Goal: Task Accomplishment & Management: Manage account settings

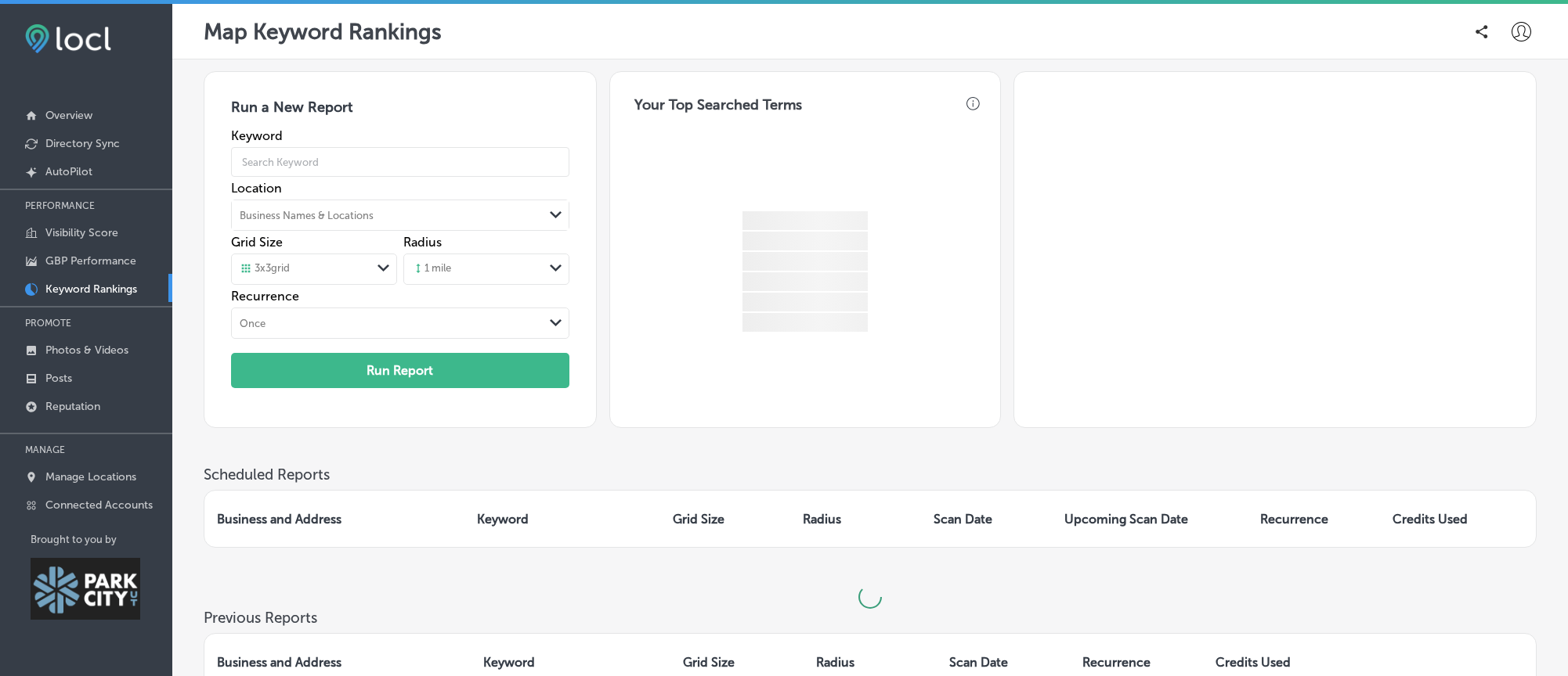
scroll to position [4, 0]
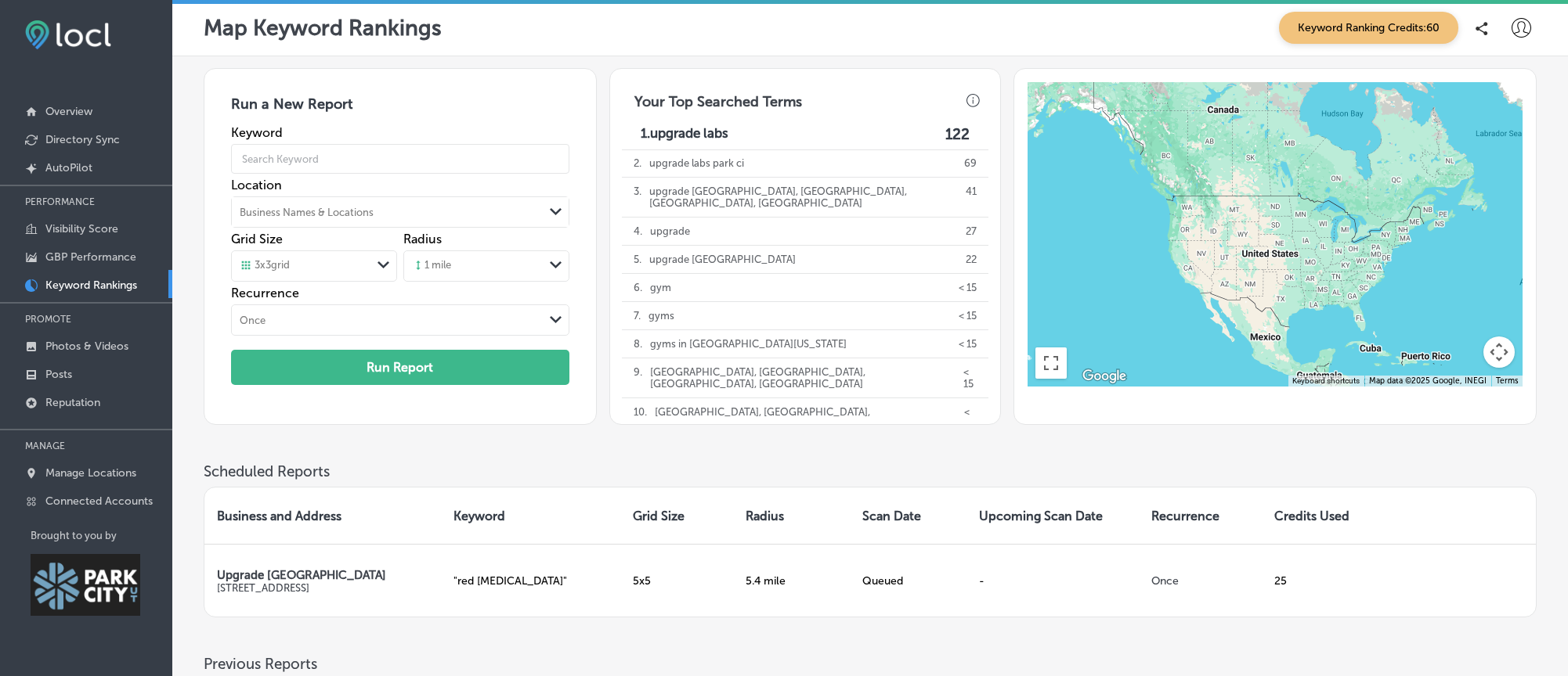
click at [501, 463] on div "Run a New Report Keyword Location Business Names & Locations Path Created with …" at bounding box center [870, 265] width 1333 height 395
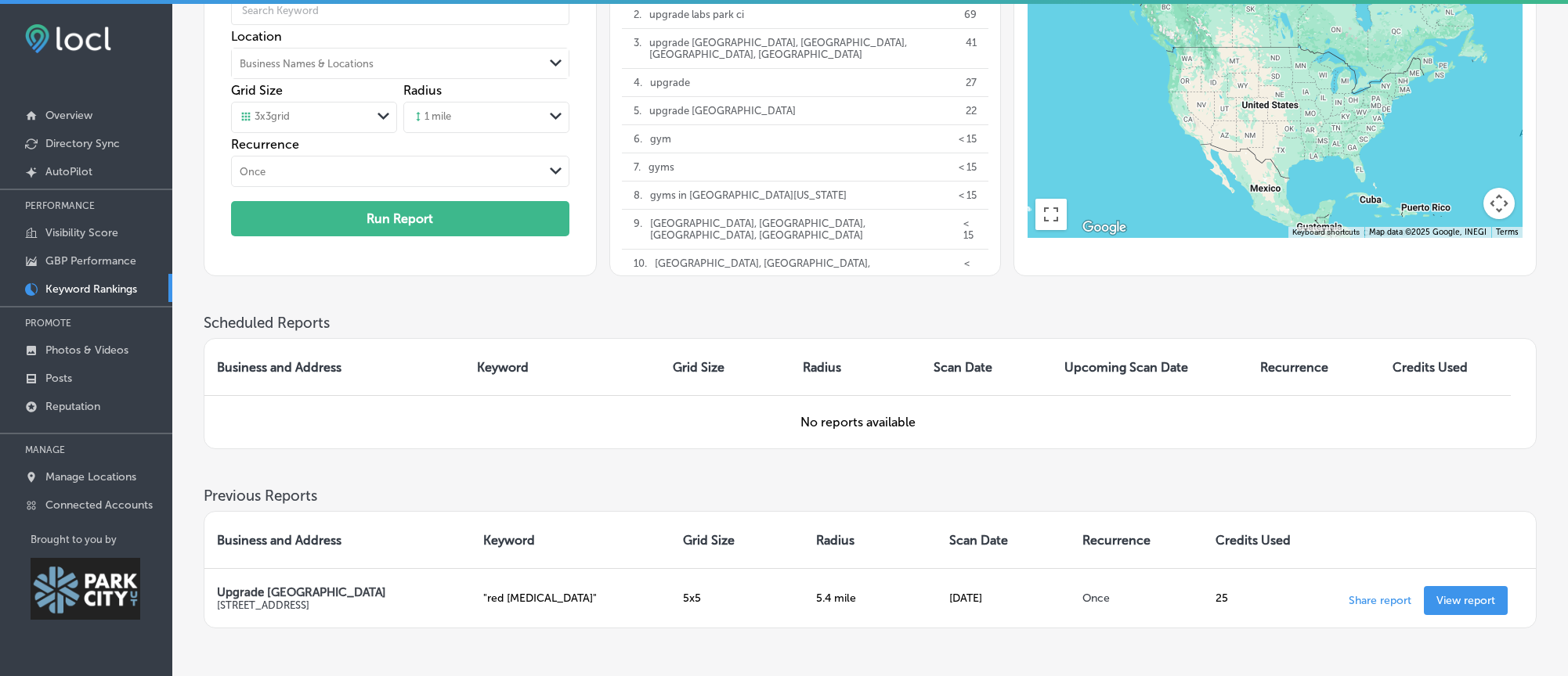
scroll to position [177, 0]
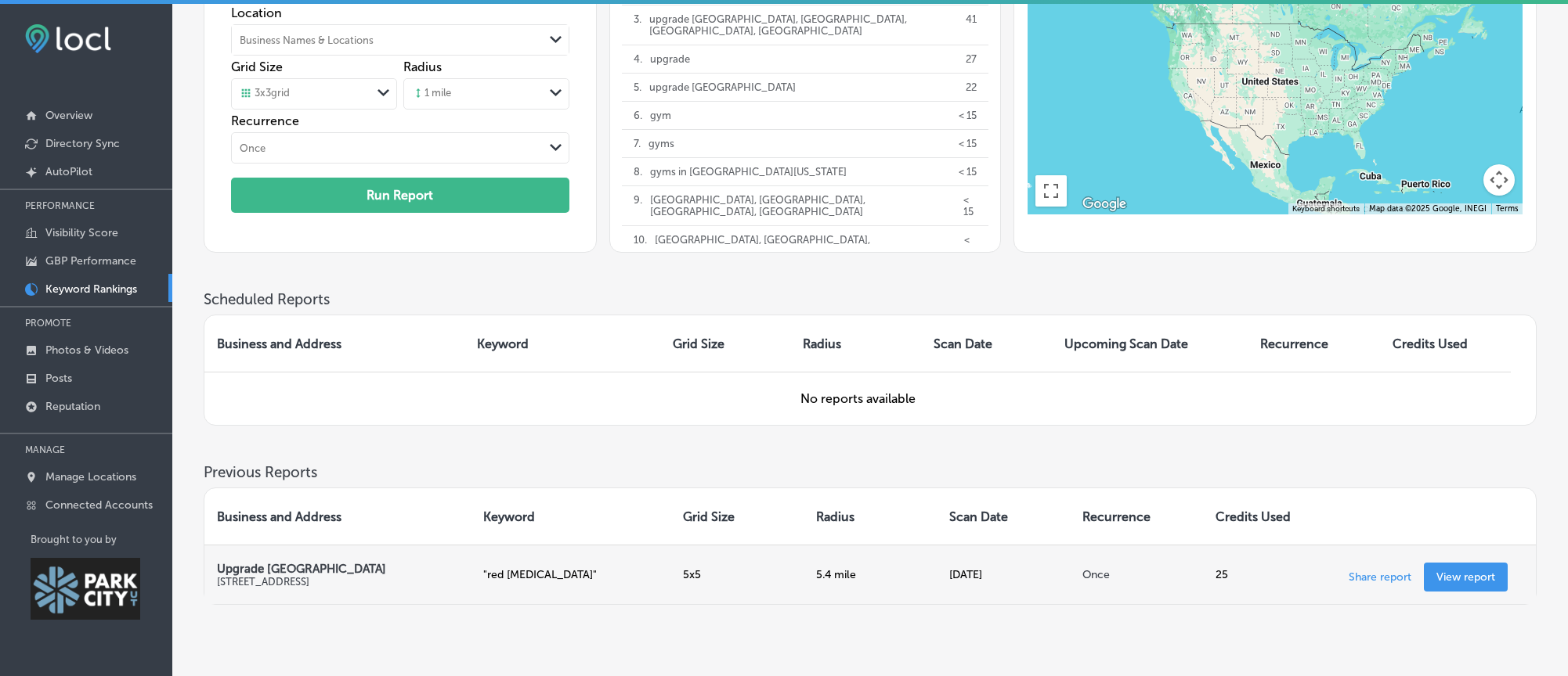
click at [1431, 592] on link "View report" at bounding box center [1465, 577] width 84 height 29
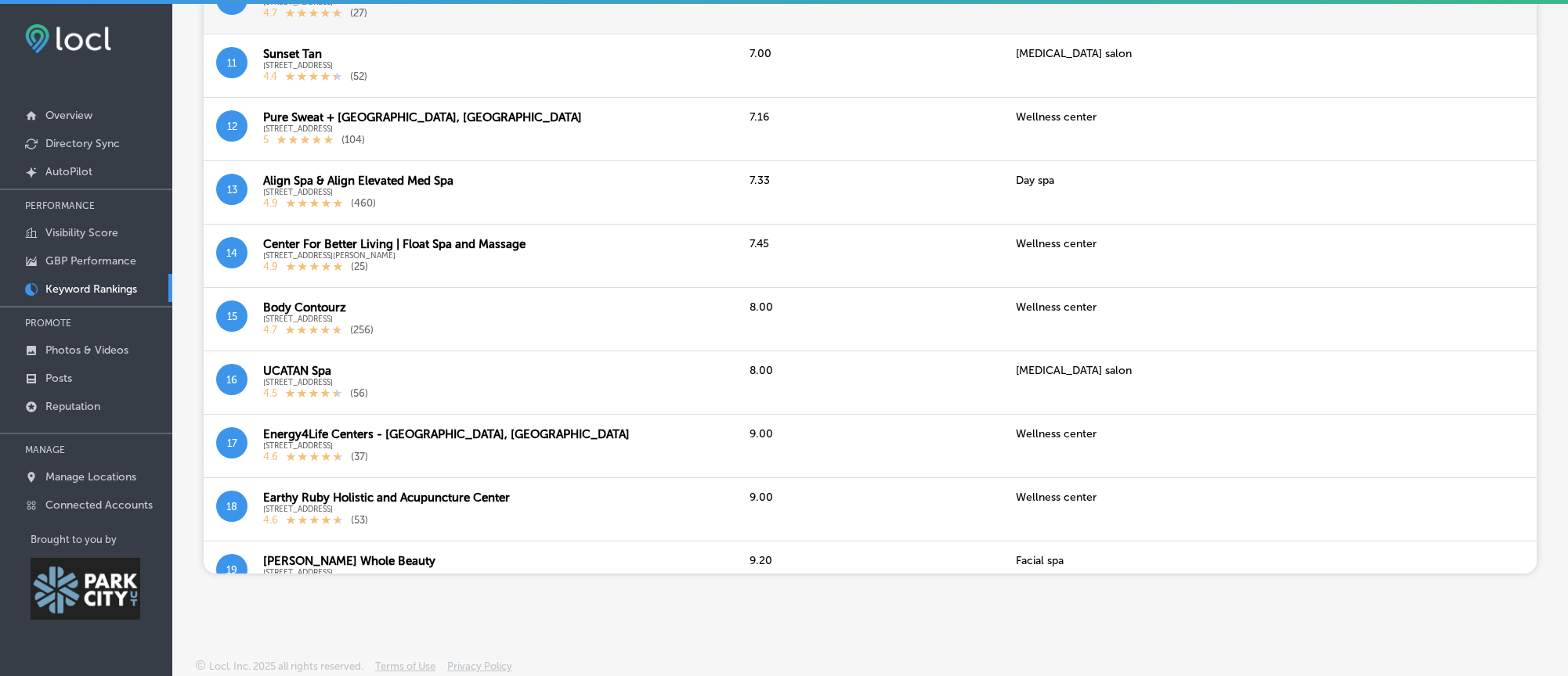
scroll to position [272, 0]
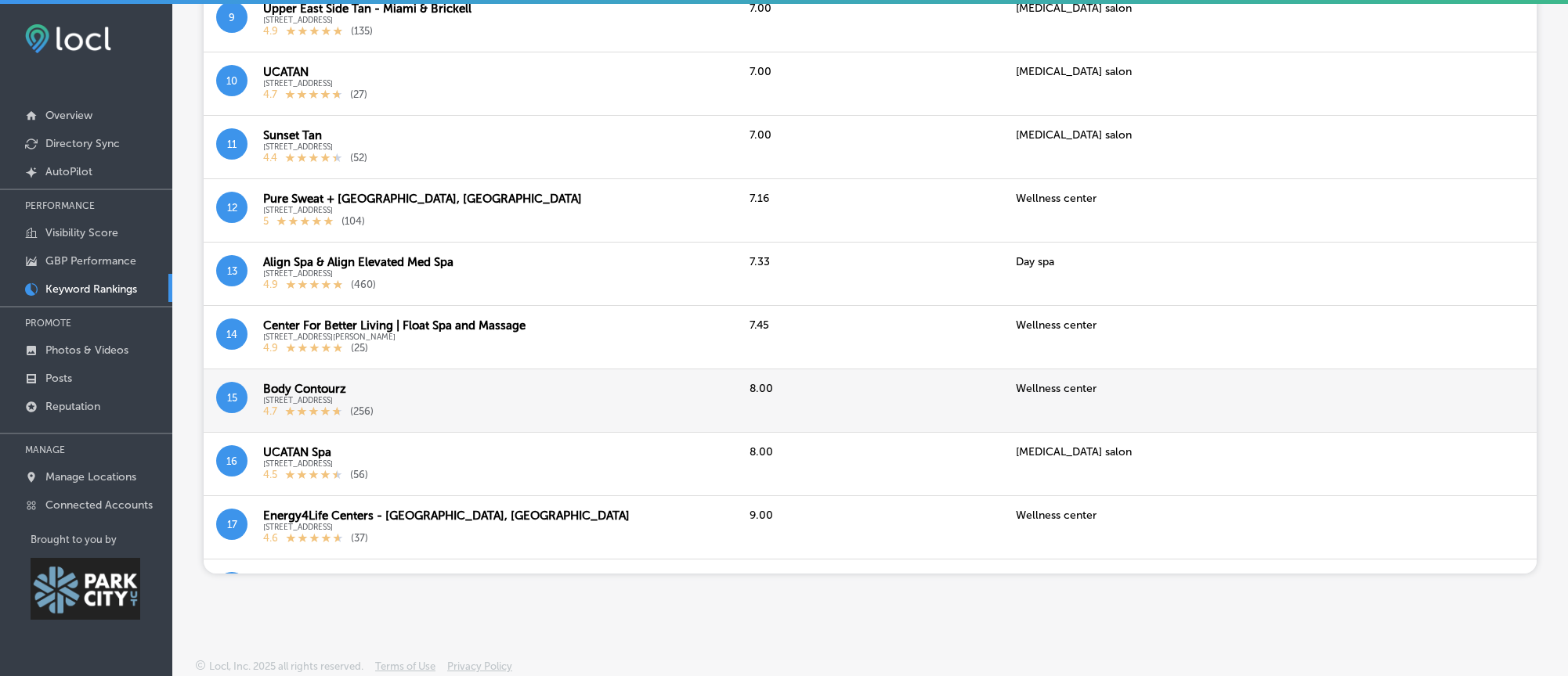
drag, startPoint x: 318, startPoint y: 382, endPoint x: 383, endPoint y: 379, distance: 65.1
click at [318, 382] on div "Body Contourz" at bounding box center [318, 389] width 111 height 14
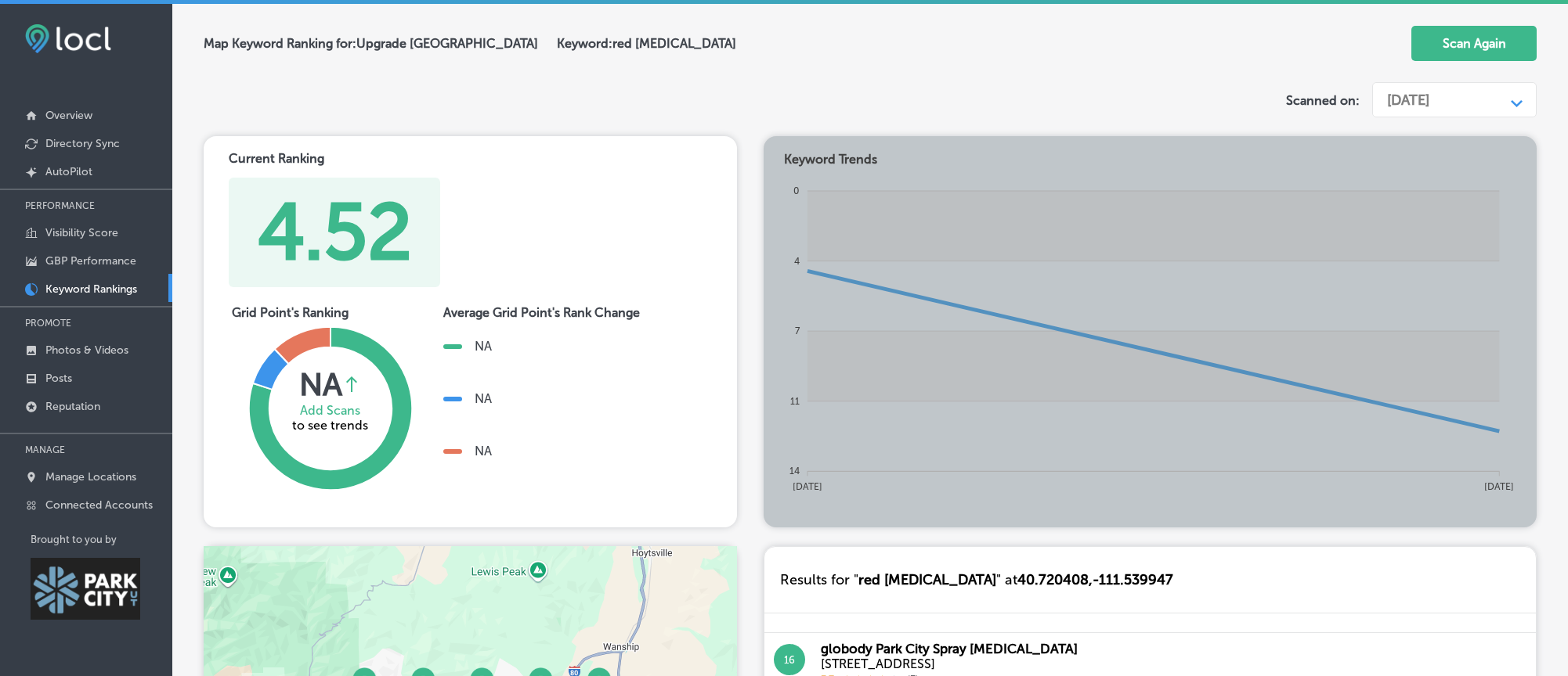
scroll to position [95, 0]
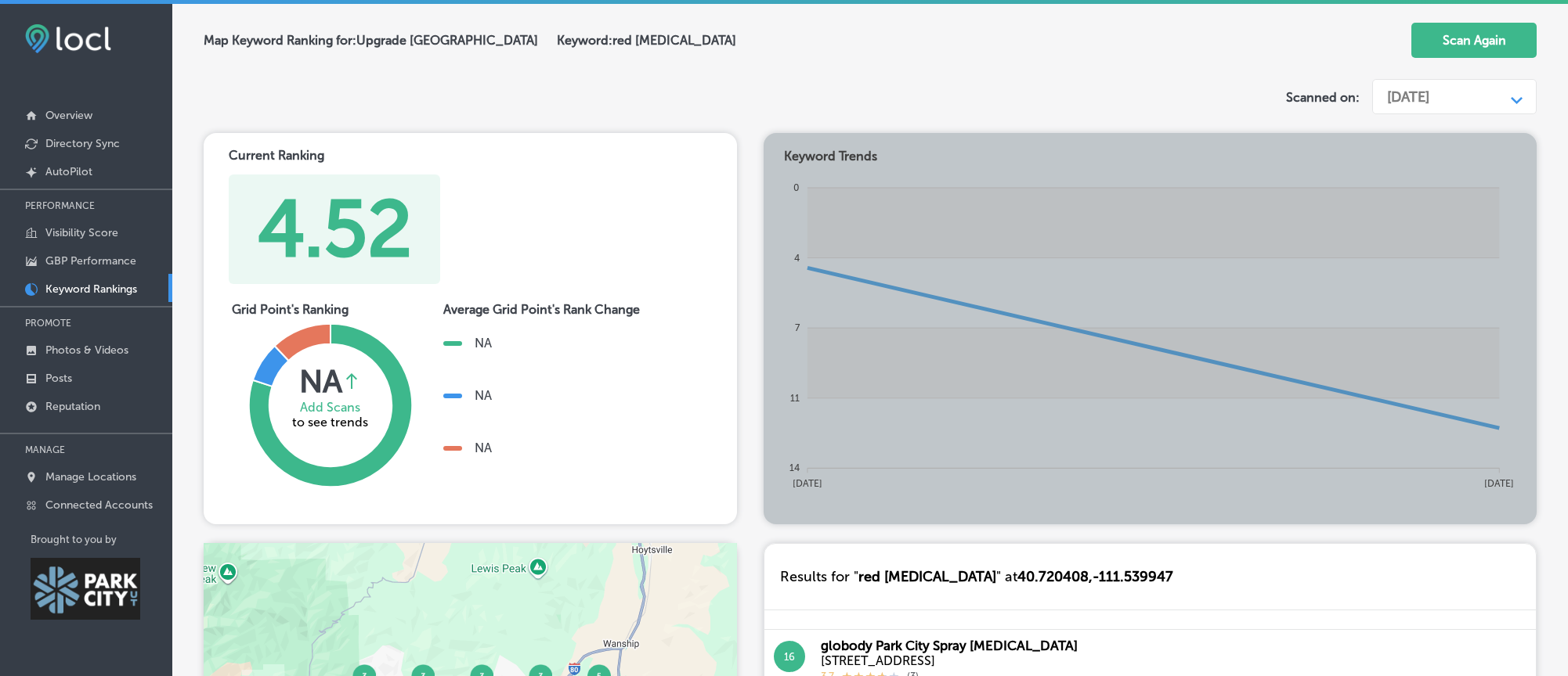
click at [815, 281] on div "Current Ranking 4.52 Grid Point's Ranking NA Average rank change between curren…" at bounding box center [870, 329] width 1333 height 391
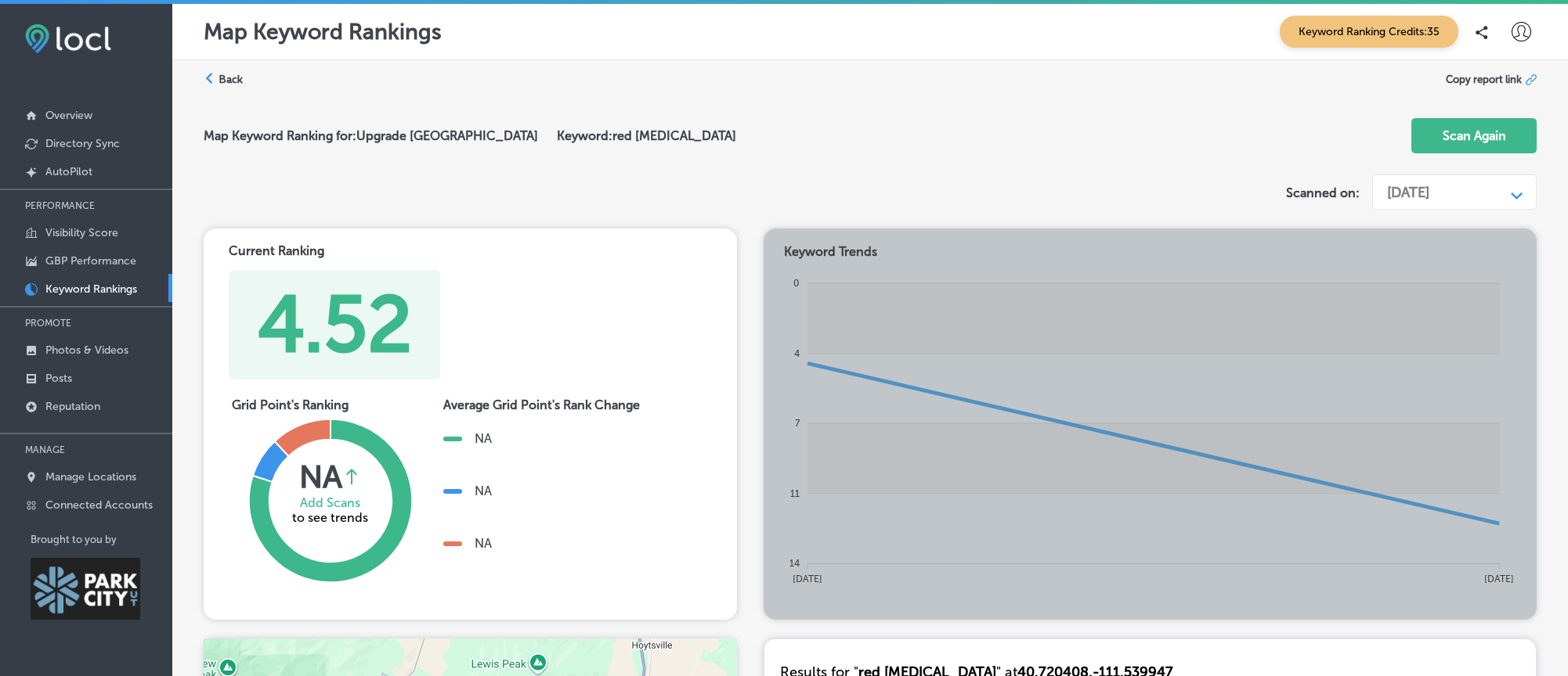
click at [1078, 373] on div "Current Ranking 4.52 Grid Point's Ranking NA Average rank change between curren…" at bounding box center [870, 424] width 1333 height 391
click at [1462, 186] on div "[DATE]" at bounding box center [1441, 193] width 126 height 30
click at [1138, 455] on div "Current Ranking 4.52 Grid Point's Ranking NA Average rank change between curren…" at bounding box center [870, 424] width 1333 height 391
click at [231, 78] on label "Back" at bounding box center [230, 79] width 25 height 15
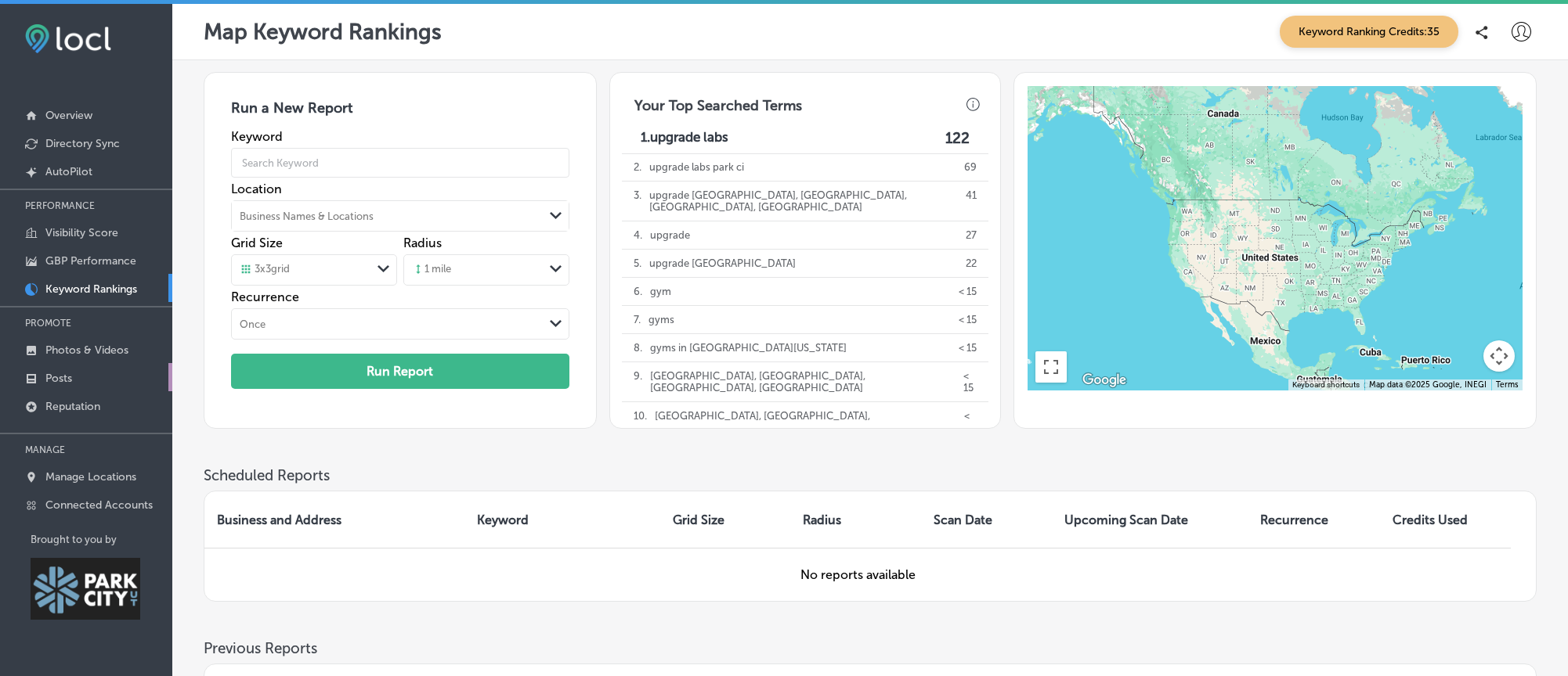
click at [72, 376] on p "Posts" at bounding box center [59, 379] width 26 height 13
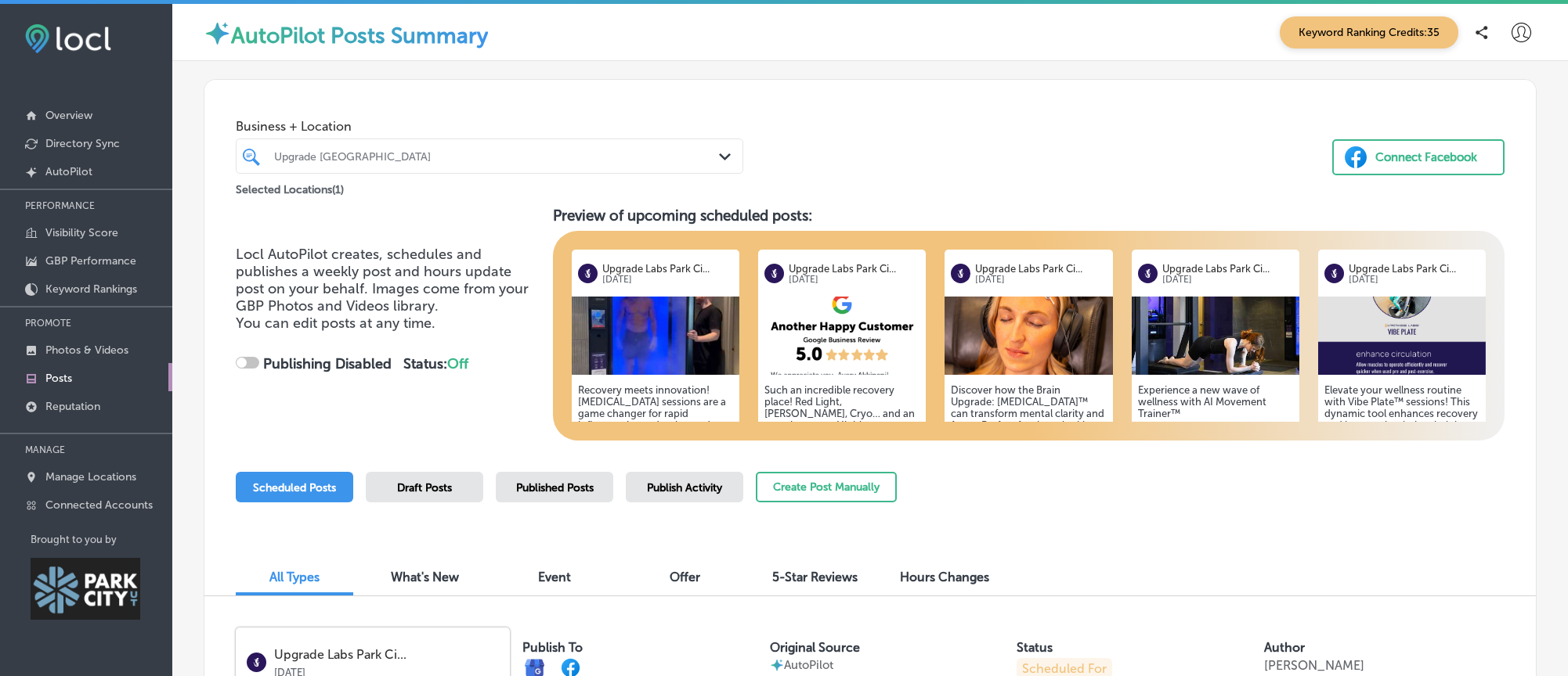
checkbox input "true"
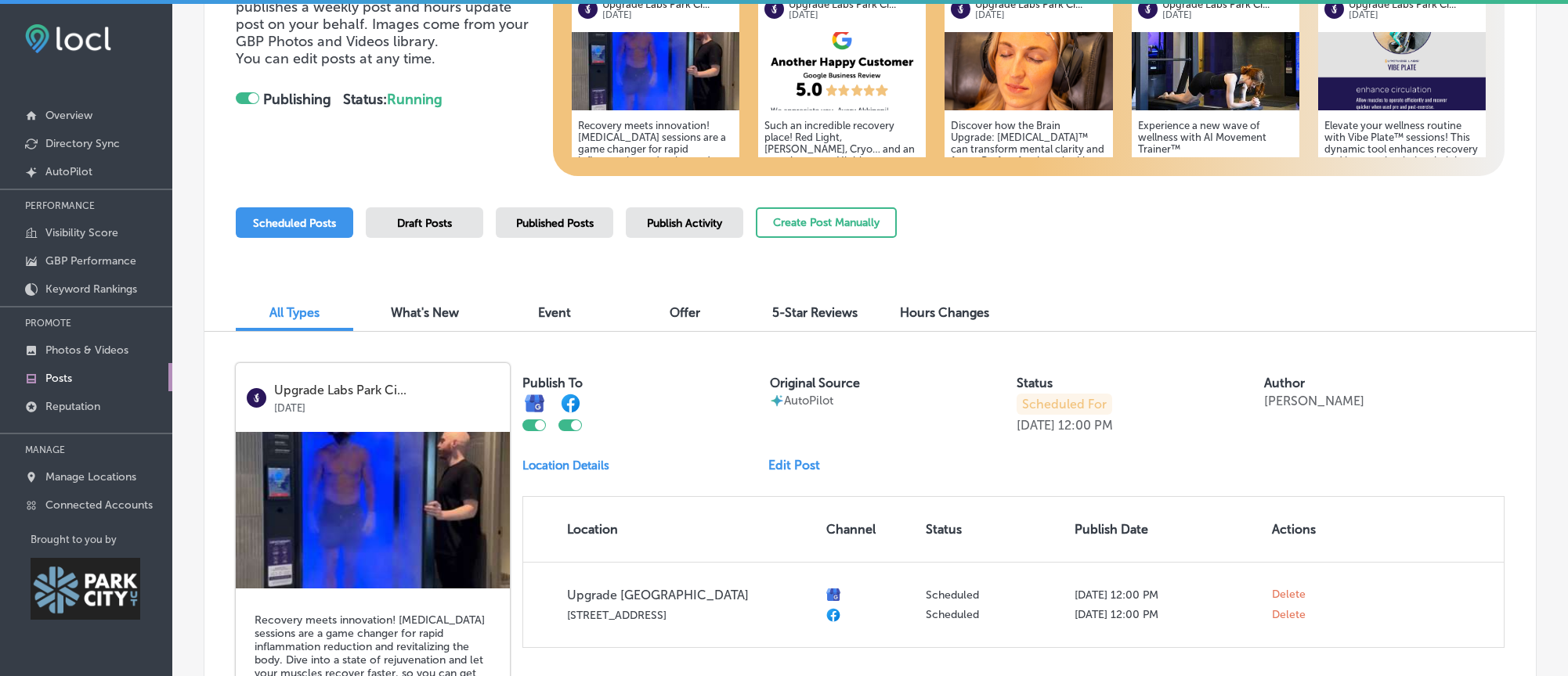
scroll to position [132, 0]
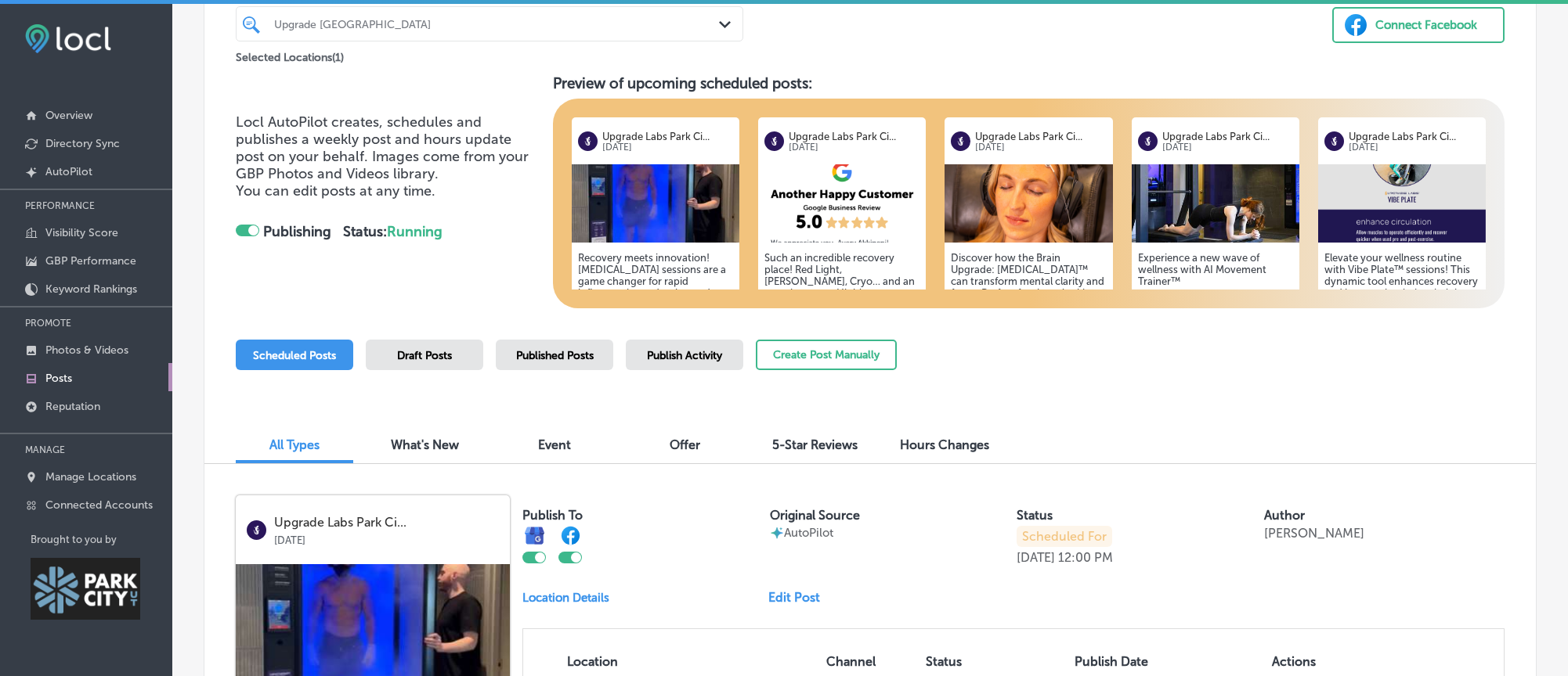
click at [334, 370] on div "Scheduled Posts" at bounding box center [295, 355] width 117 height 30
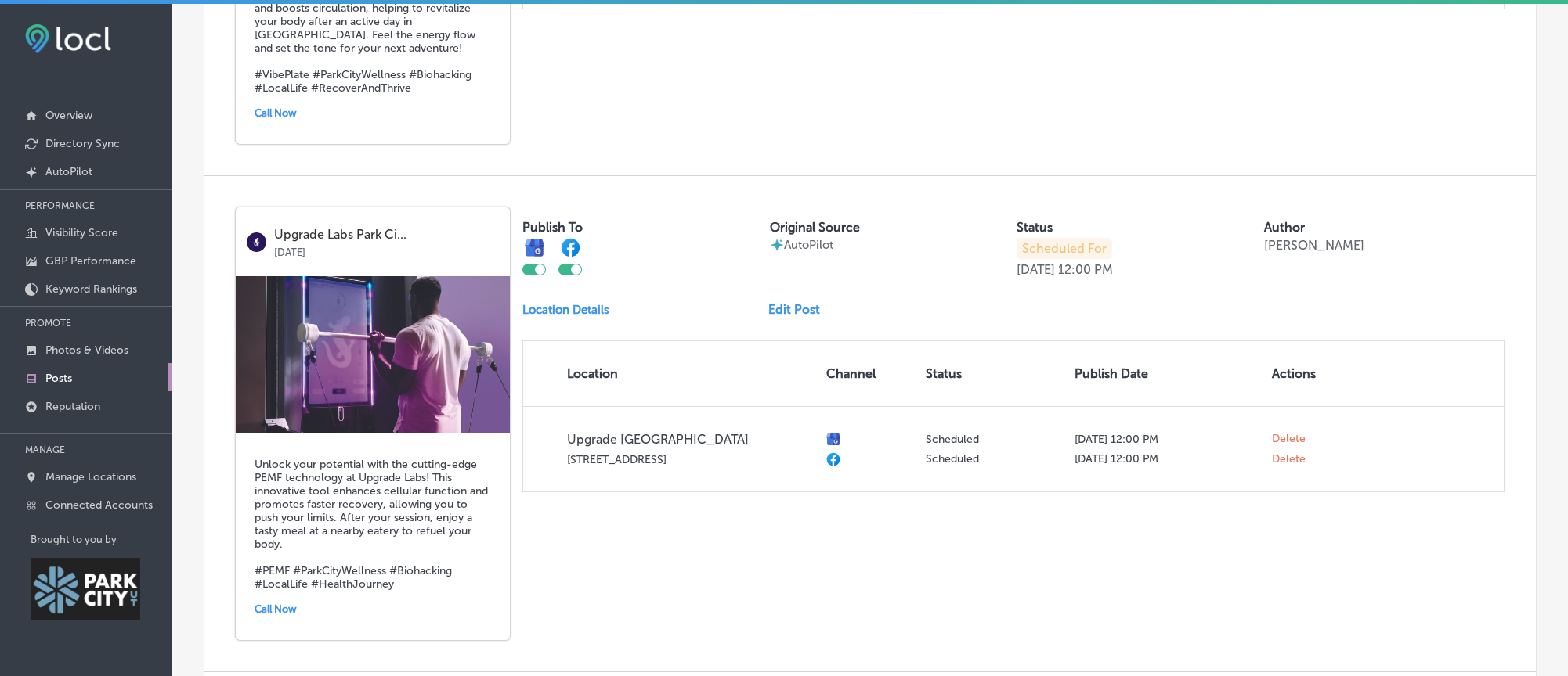
scroll to position [2914, 0]
click at [802, 313] on link "Edit Post" at bounding box center [800, 311] width 64 height 15
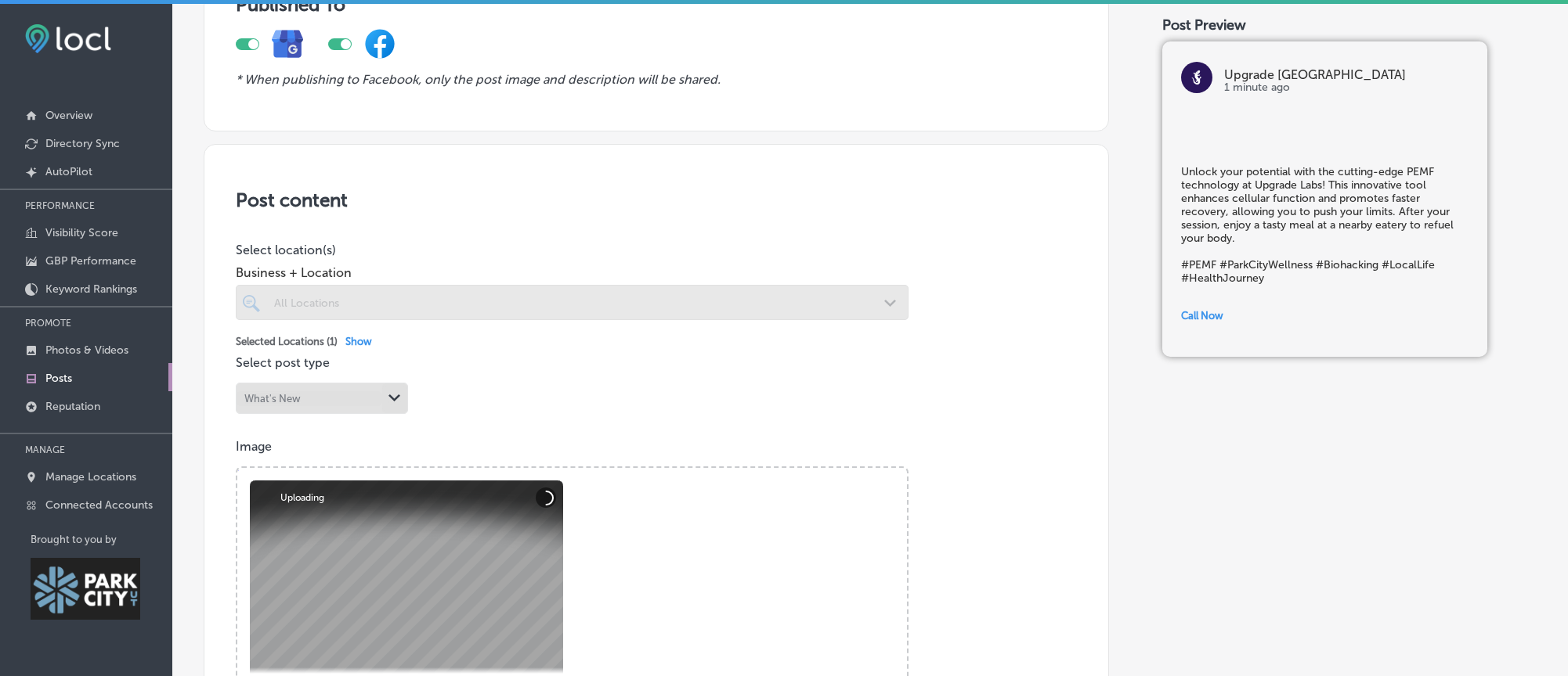
scroll to position [281, 0]
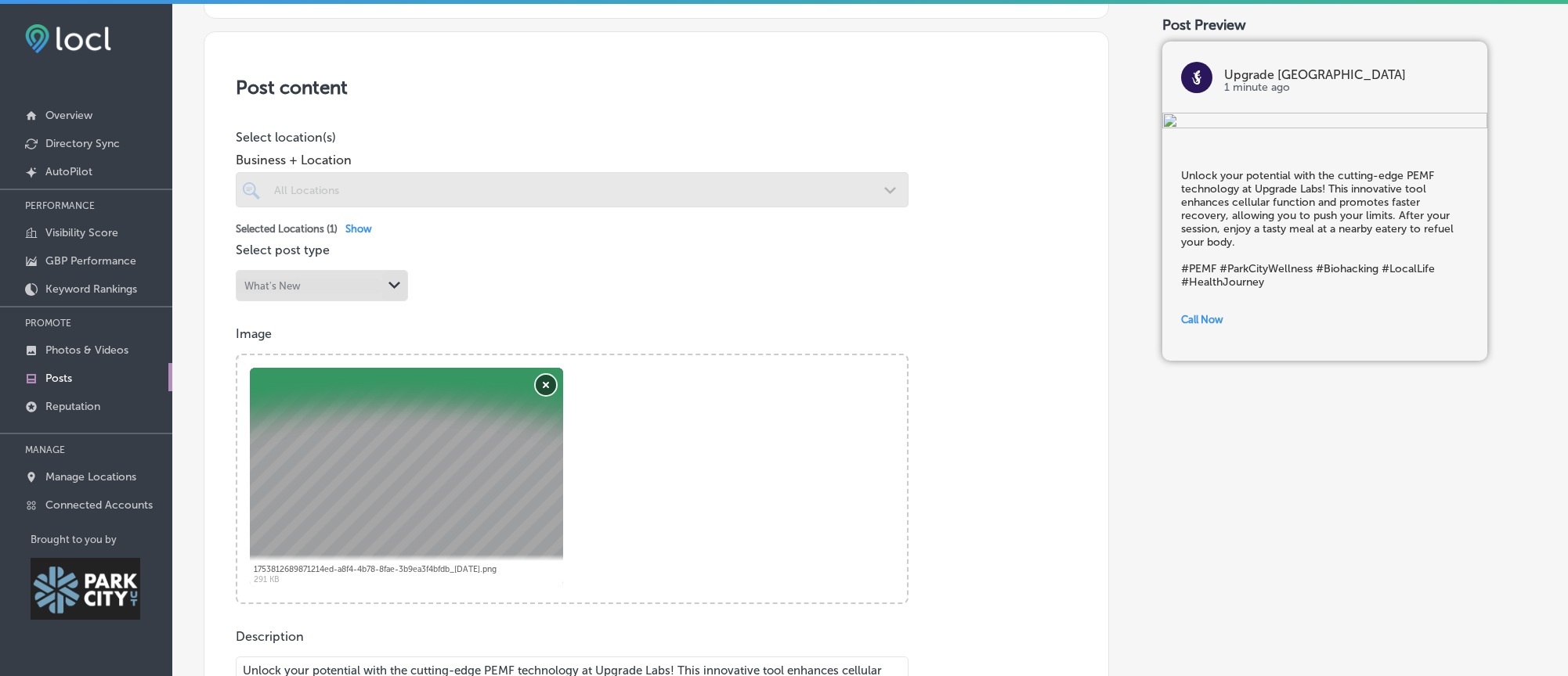
click at [549, 396] on button "Remove" at bounding box center [546, 385] width 21 height 21
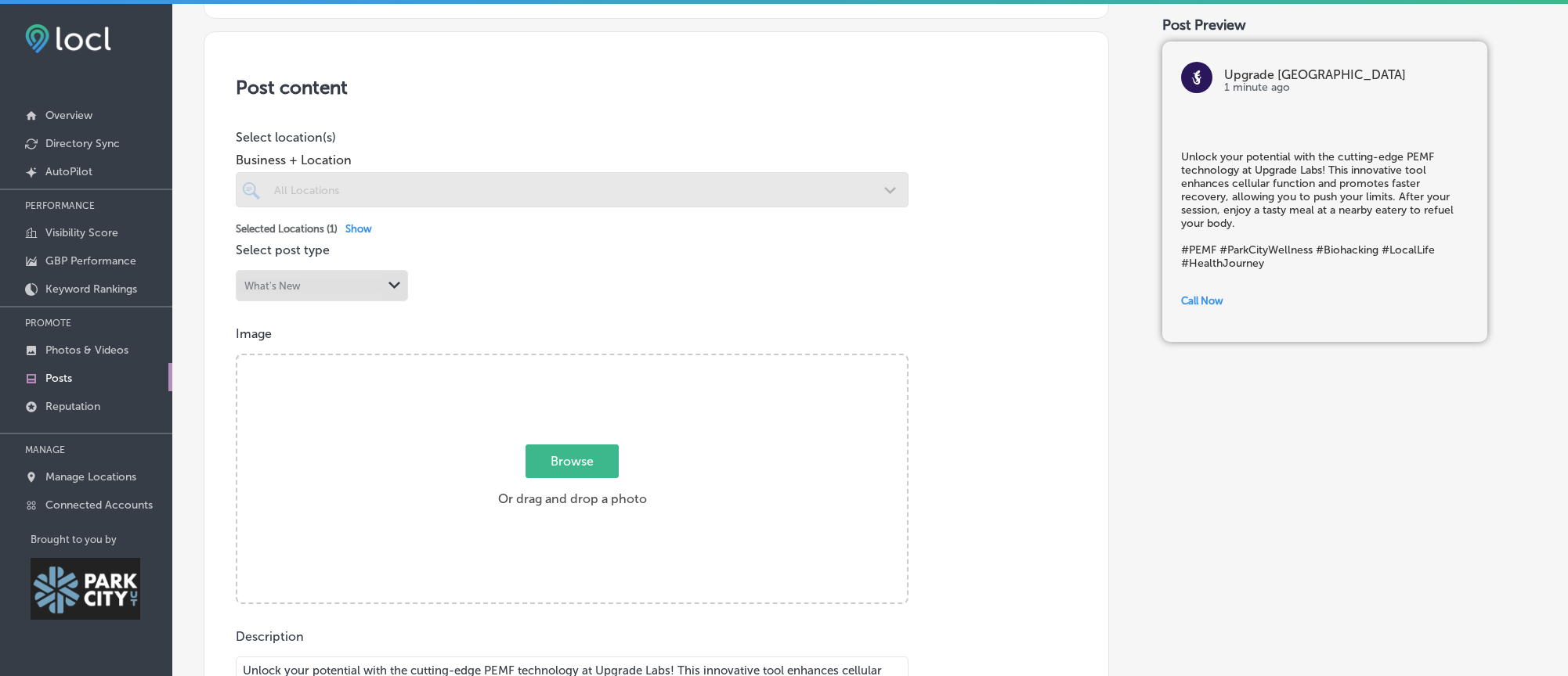
click at [542, 467] on span "Browse" at bounding box center [571, 462] width 94 height 34
click at [542, 360] on input "Browse Or drag and drop a photo" at bounding box center [571, 357] width 670 height 5
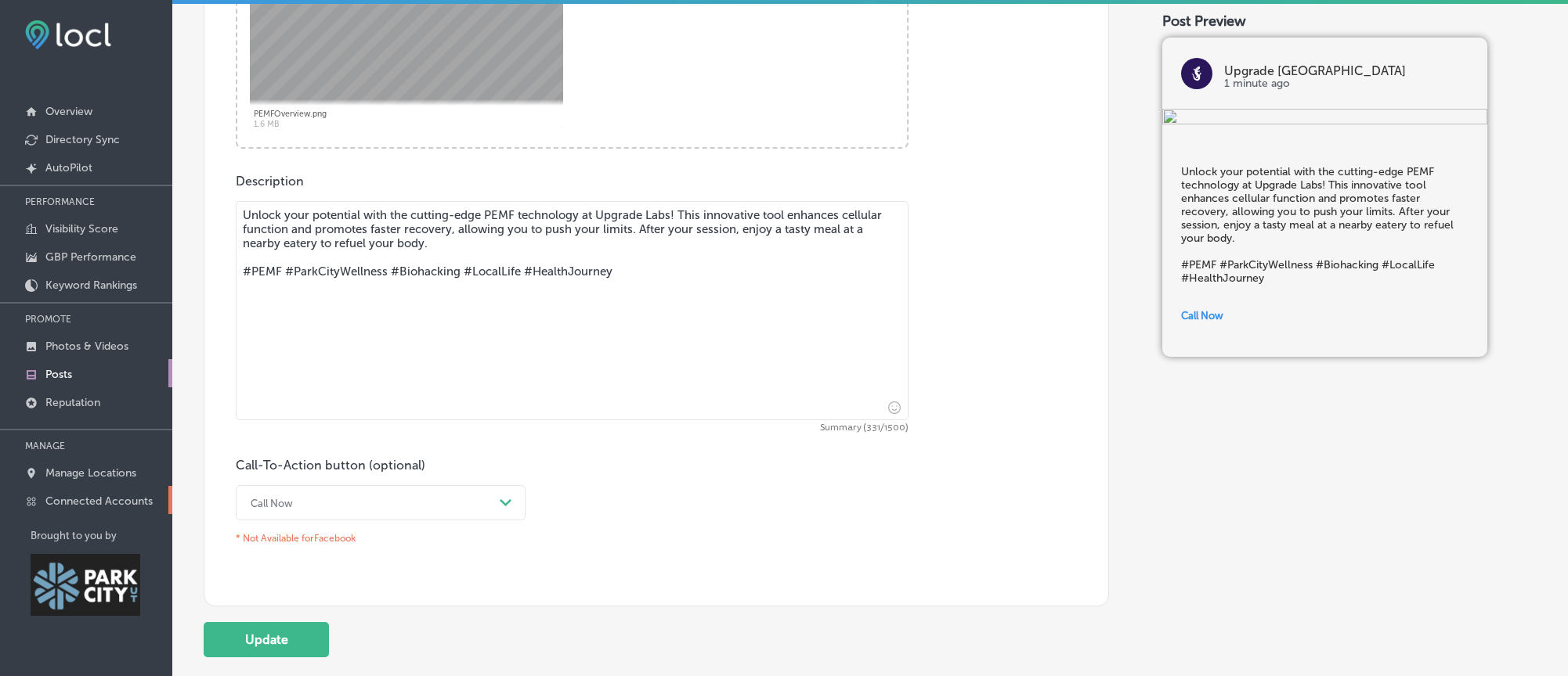
scroll to position [853, 0]
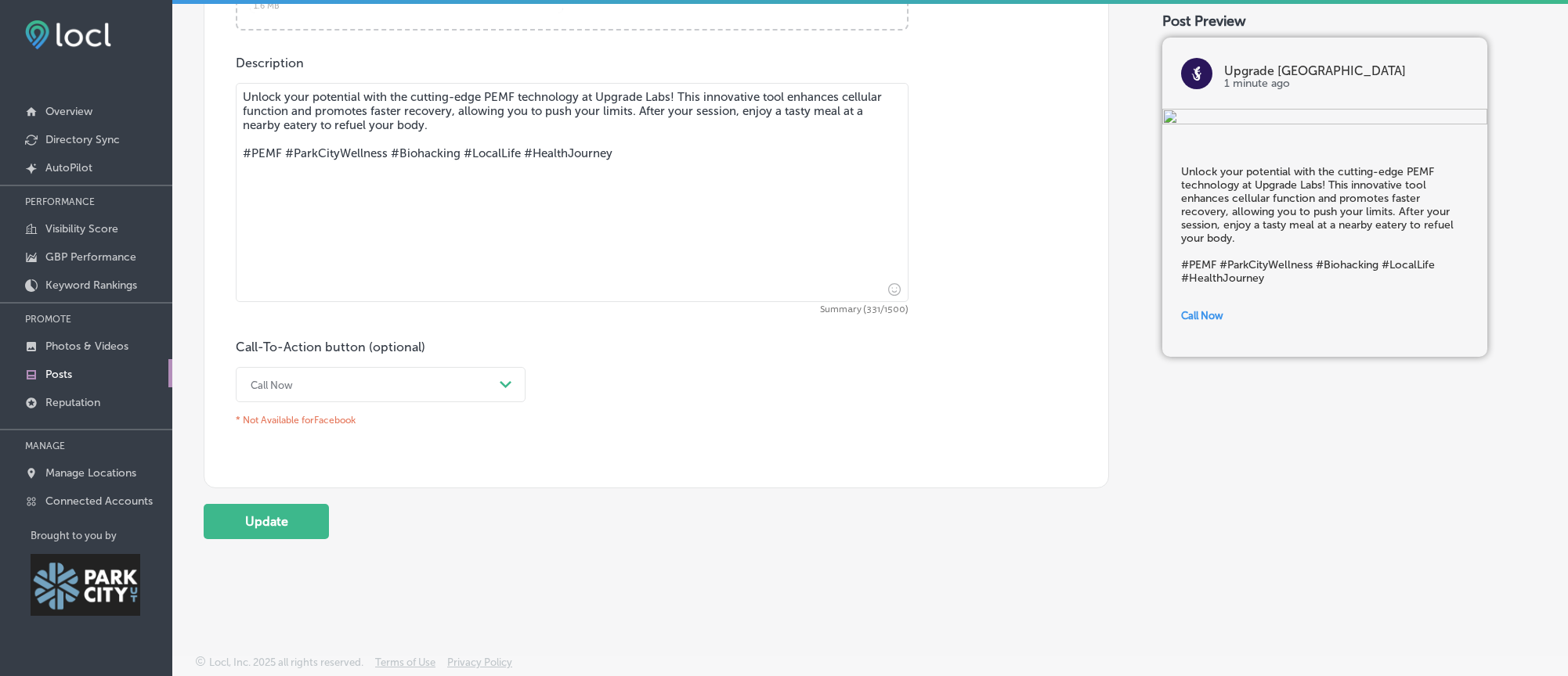
click at [506, 388] on polygon at bounding box center [505, 384] width 11 height 7
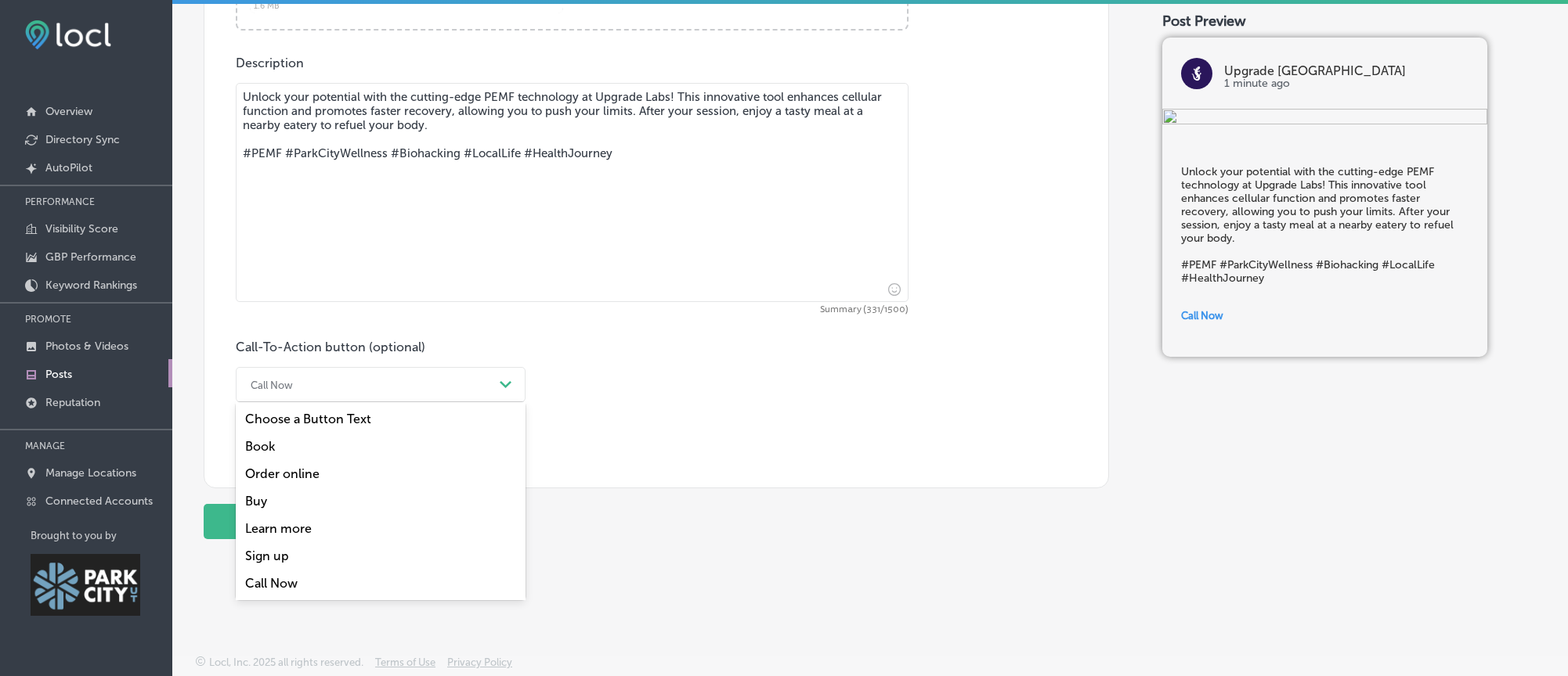
drag, startPoint x: 305, startPoint y: 538, endPoint x: 340, endPoint y: 570, distance: 47.4
click at [305, 538] on div "Learn more" at bounding box center [381, 528] width 290 height 27
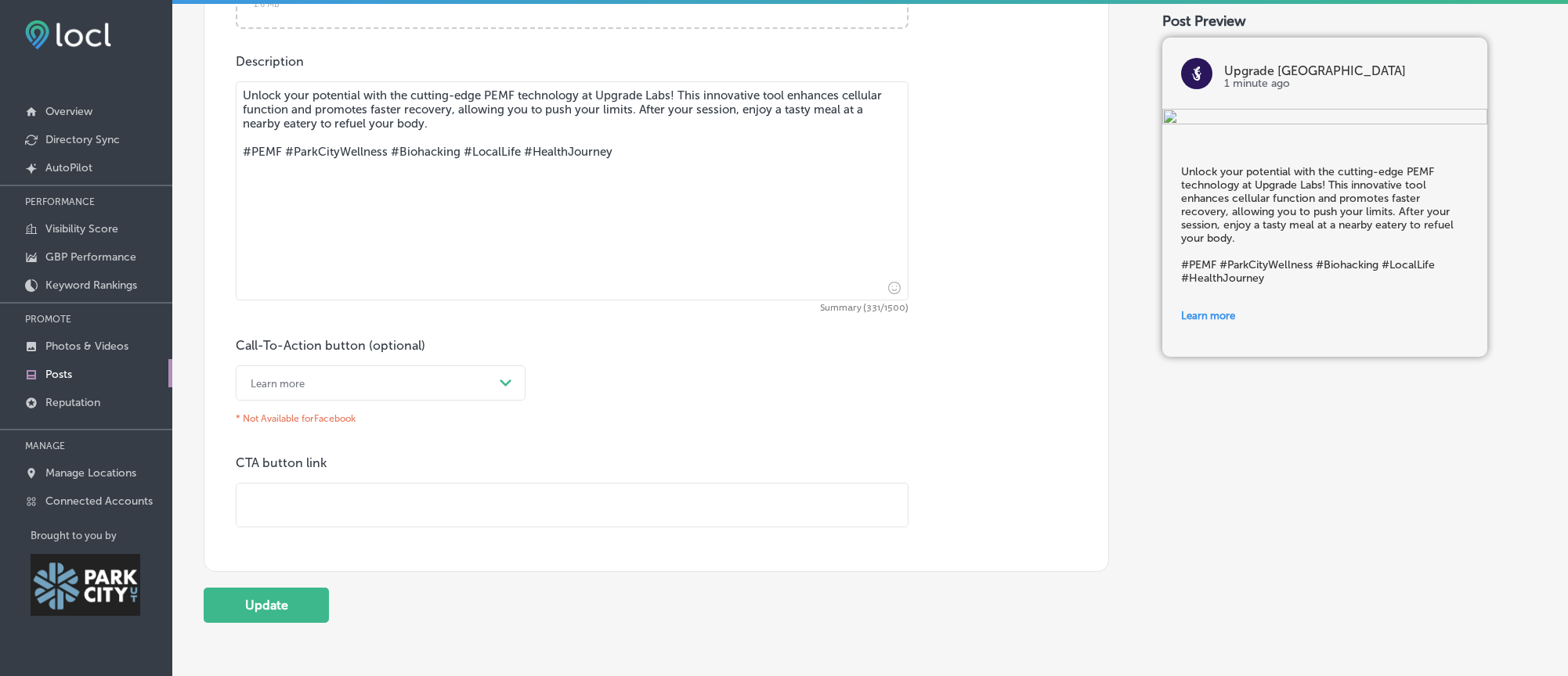
click at [367, 520] on input "text" at bounding box center [571, 505] width 671 height 43
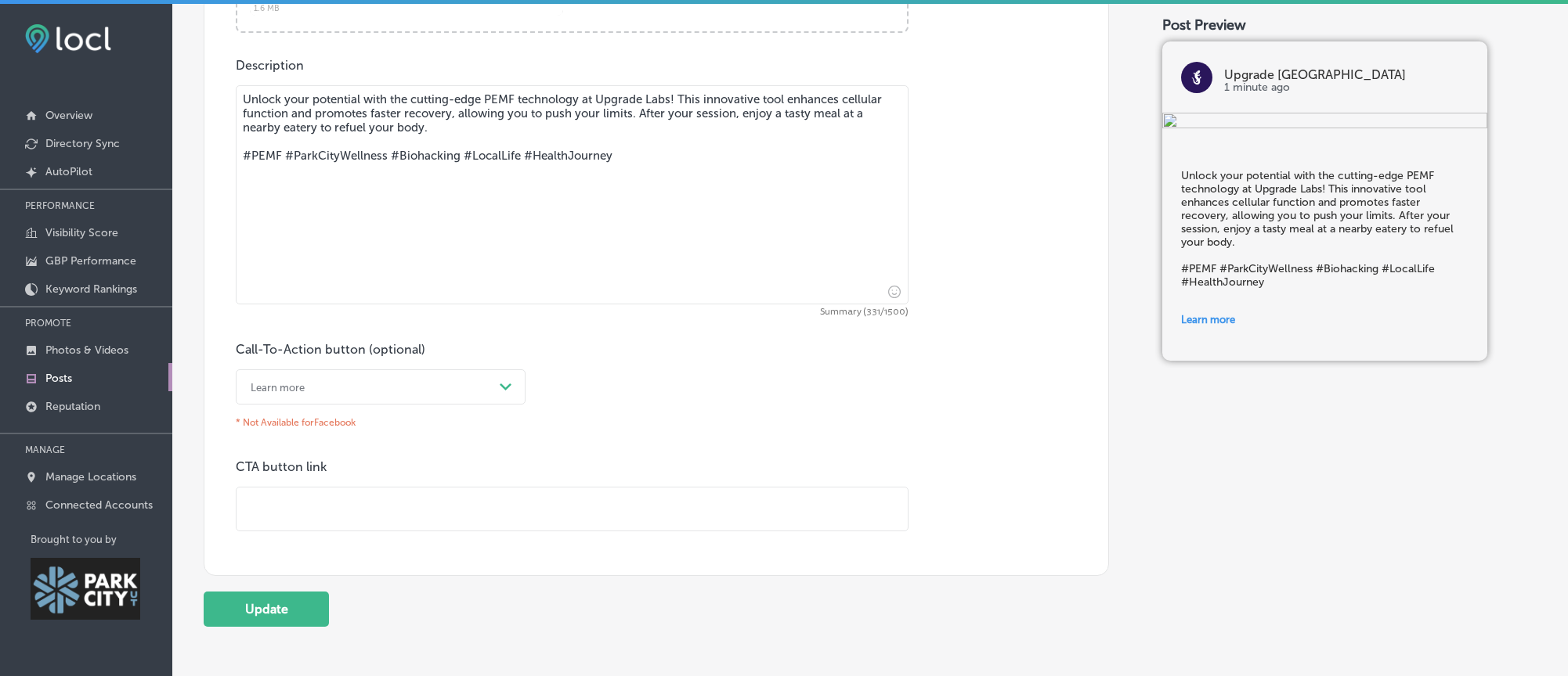
click at [335, 531] on input "text" at bounding box center [571, 509] width 671 height 43
paste input "[URL][DOMAIN_NAME]"
type input "[URL][DOMAIN_NAME]"
click at [299, 614] on button "Update" at bounding box center [266, 609] width 126 height 35
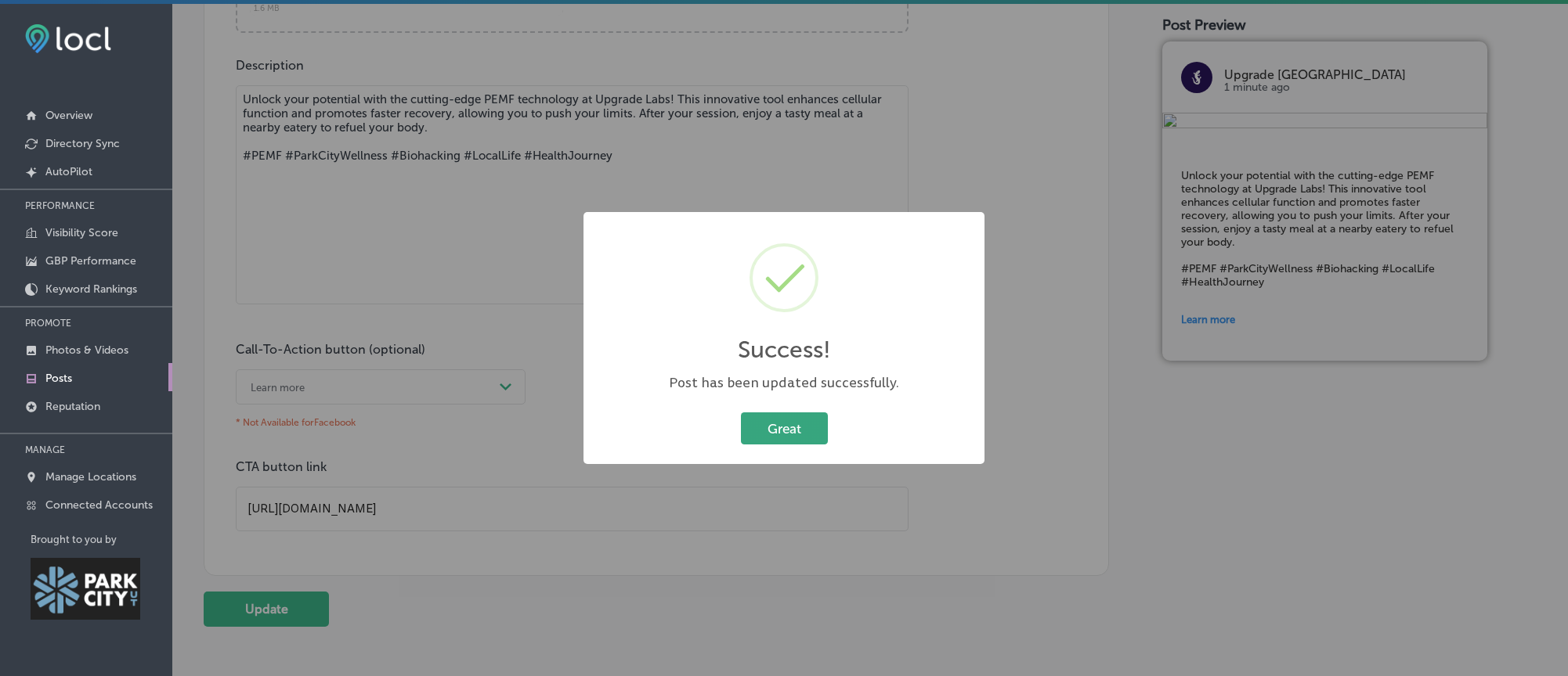
drag, startPoint x: 832, startPoint y: 435, endPoint x: 819, endPoint y: 434, distance: 13.0
click at [832, 435] on div "Great Cancel" at bounding box center [783, 429] width 369 height 41
click at [811, 434] on button "Great" at bounding box center [784, 429] width 87 height 32
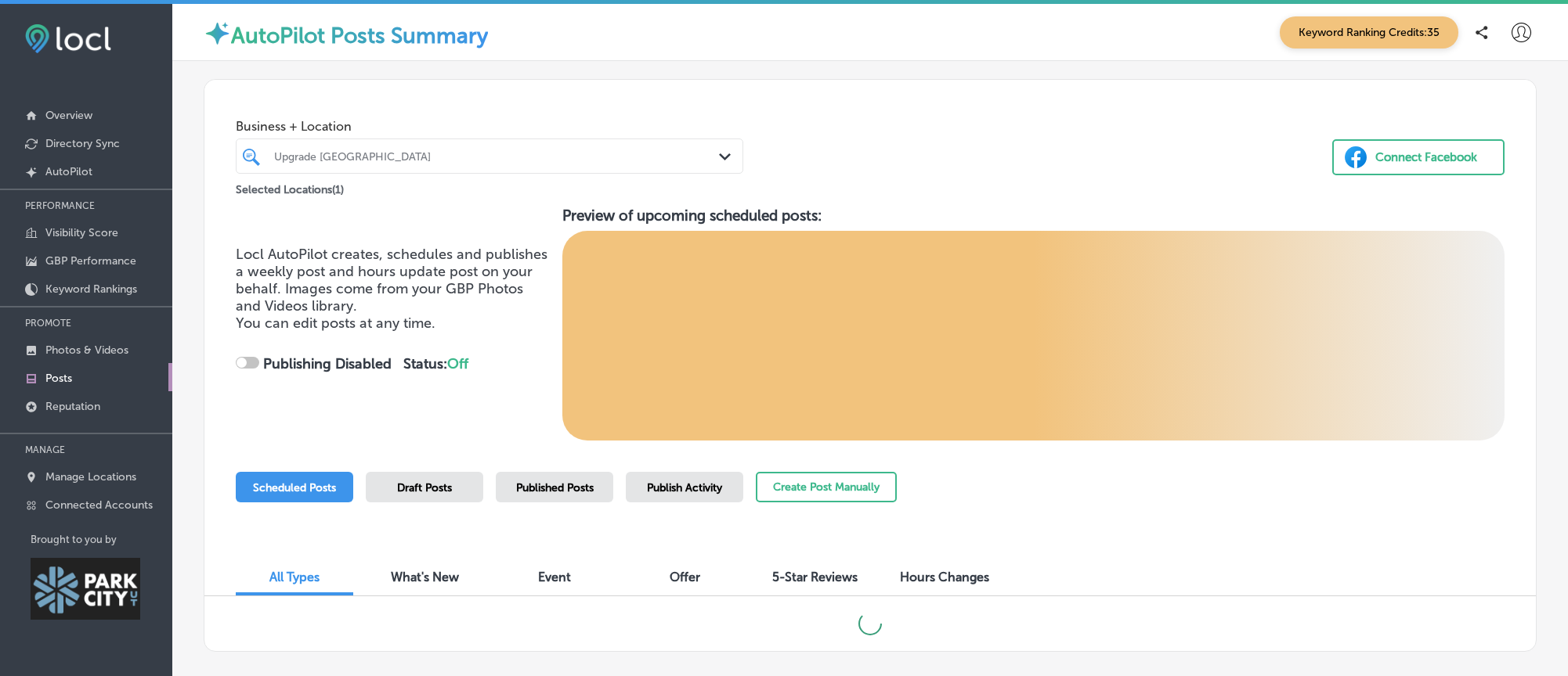
checkbox input "true"
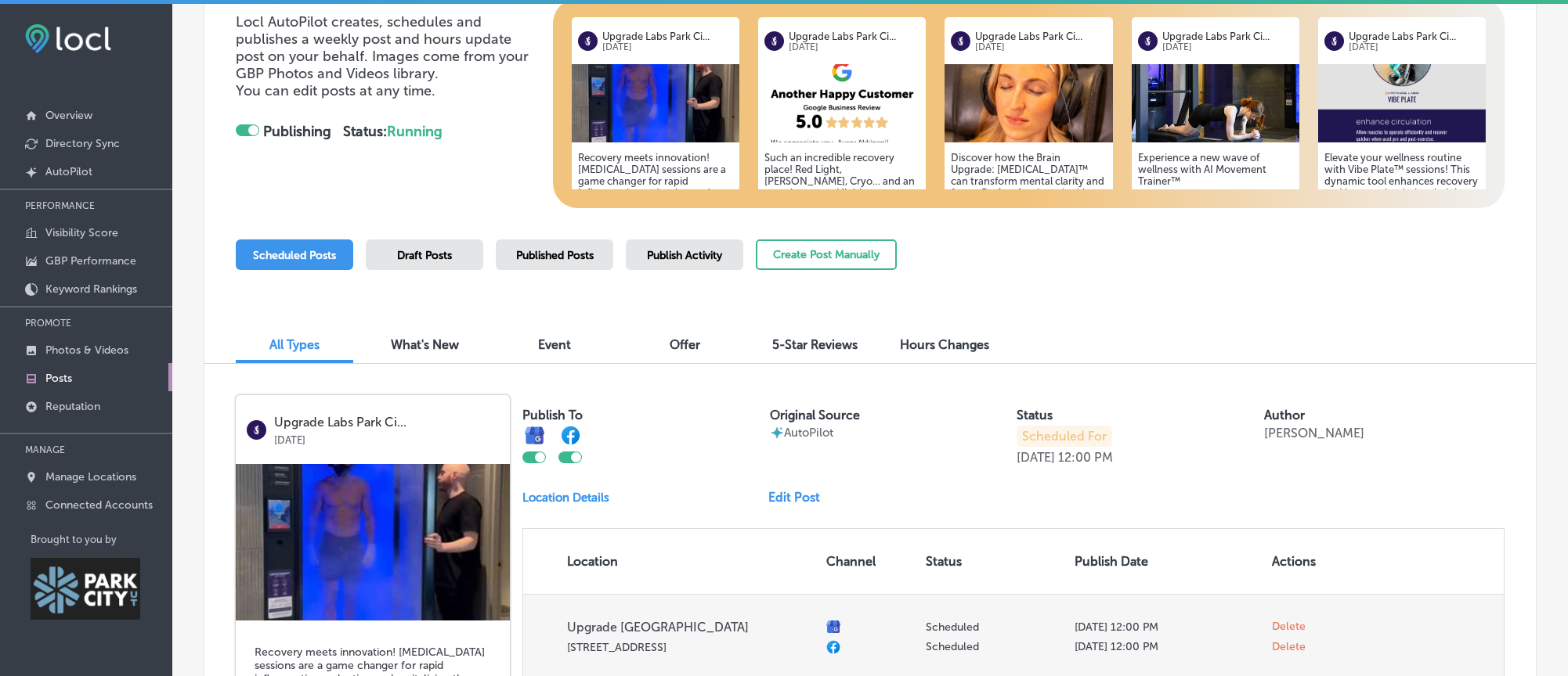
scroll to position [412, 0]
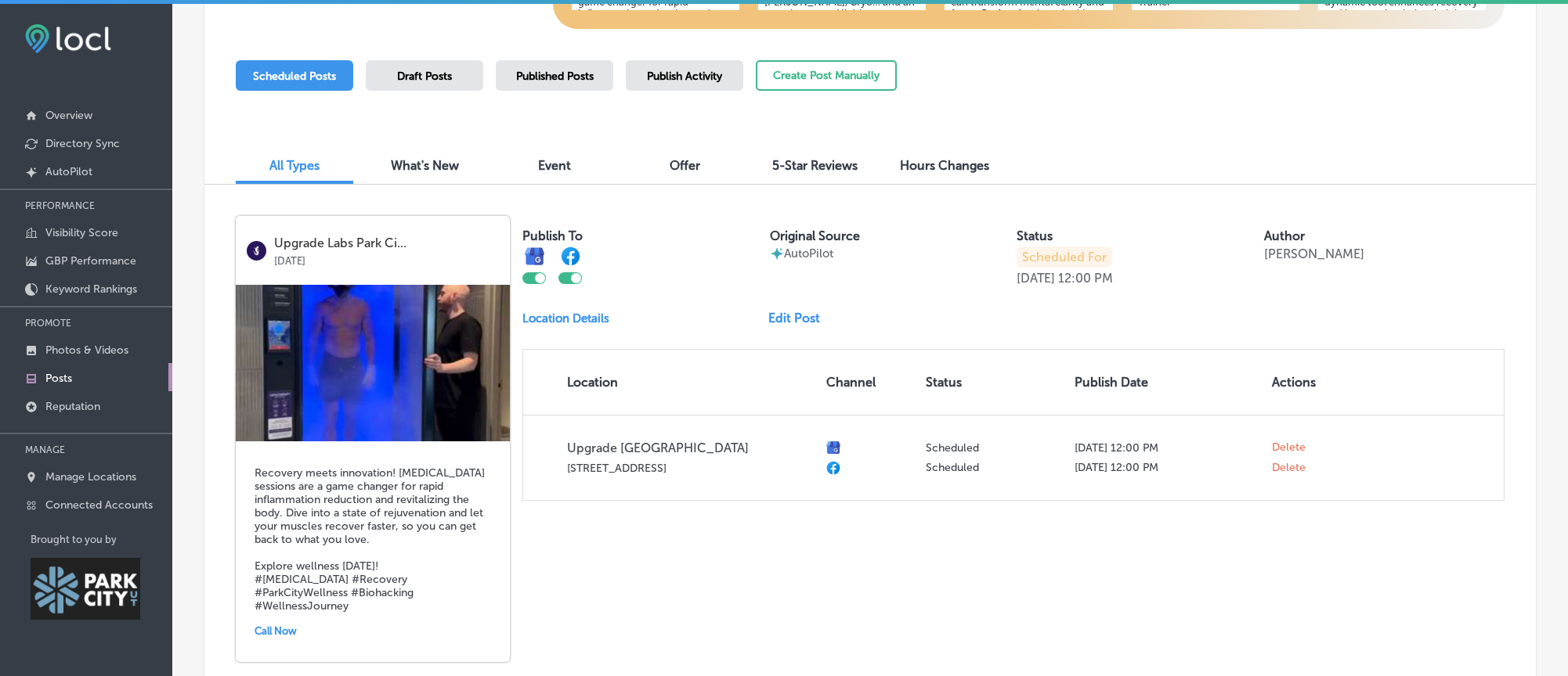
click at [803, 326] on link "Edit Post" at bounding box center [800, 318] width 64 height 15
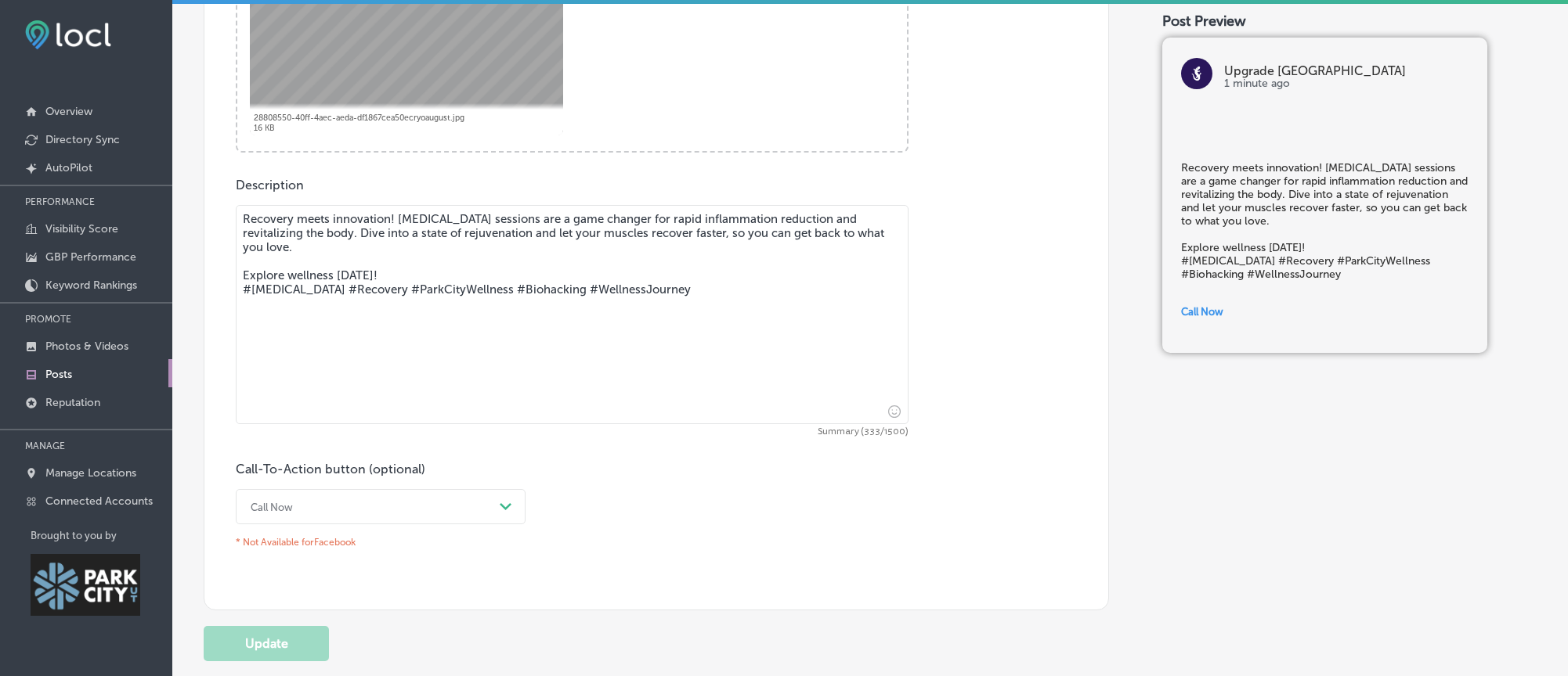
scroll to position [868, 0]
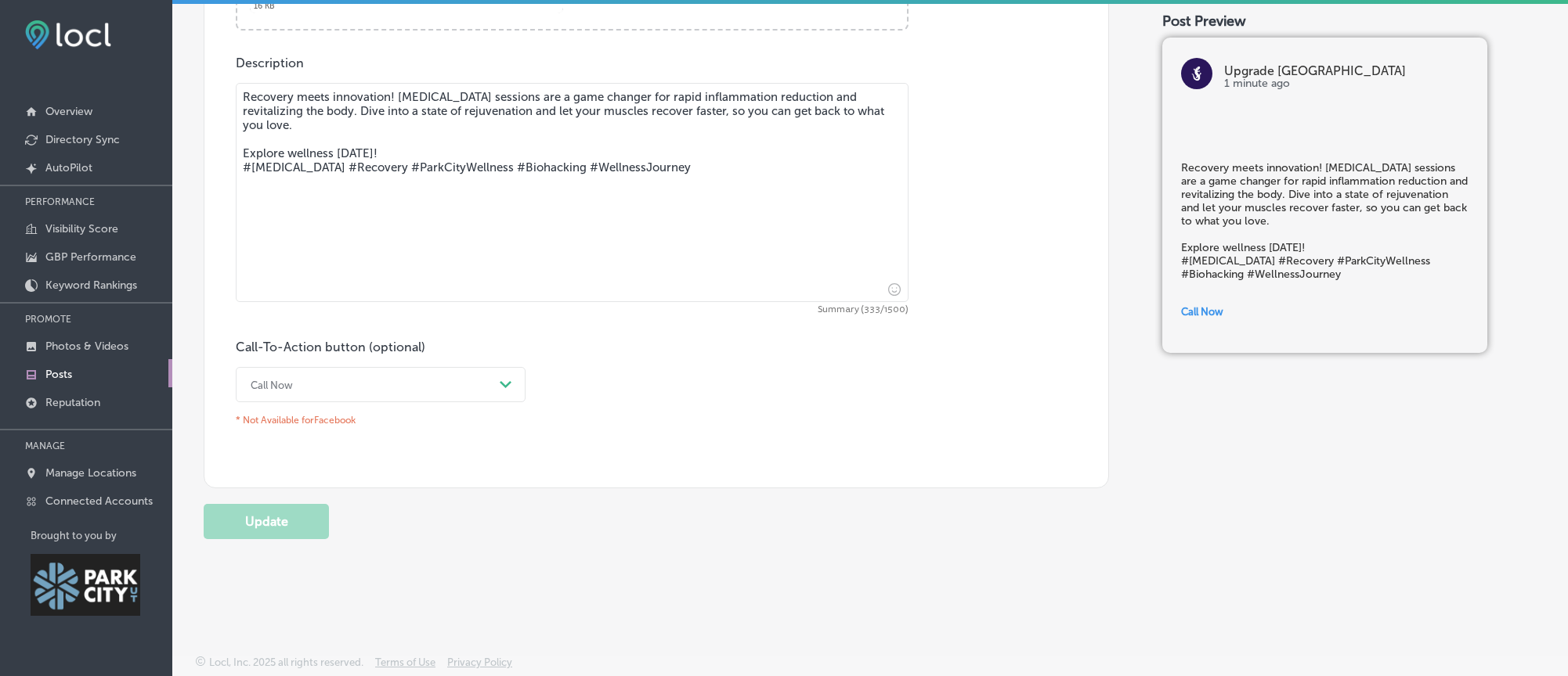
click at [465, 380] on div "Call Now" at bounding box center [367, 385] width 250 height 25
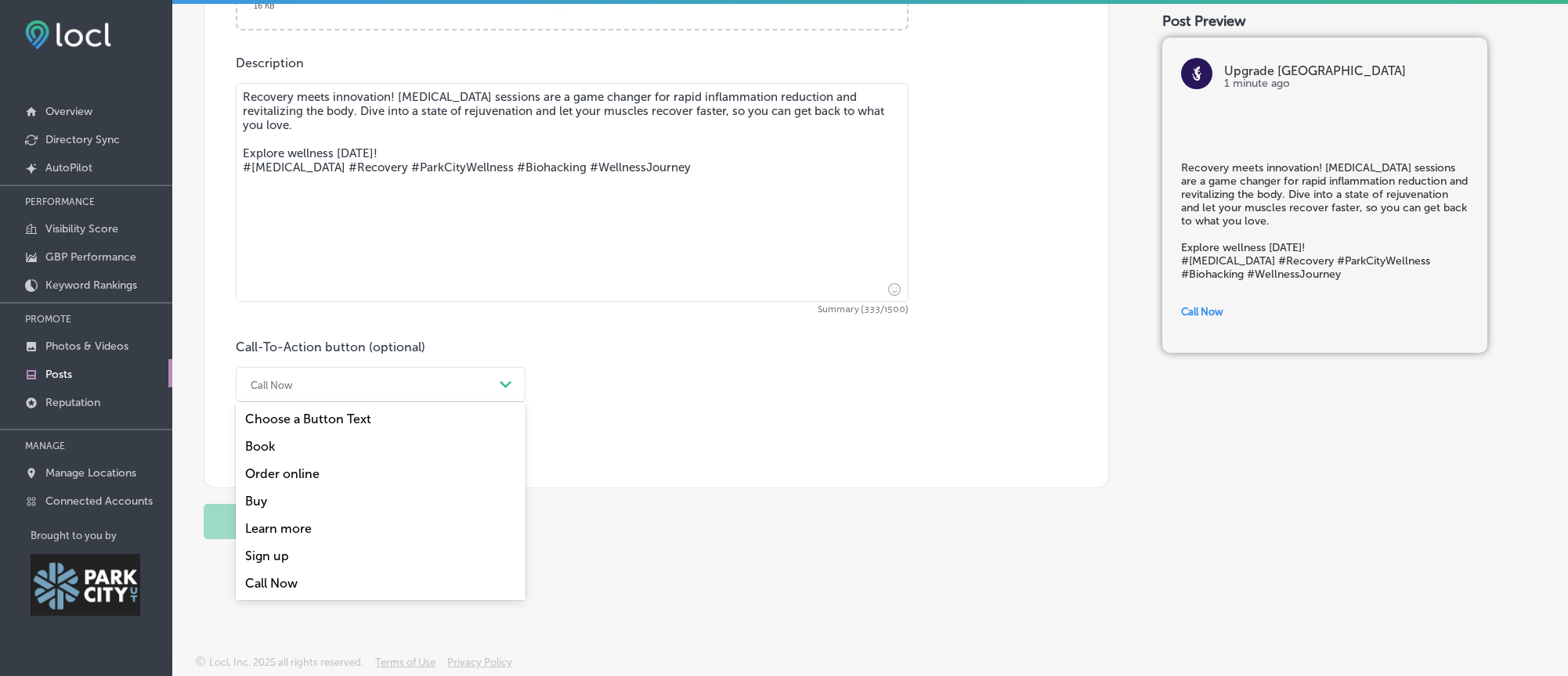
click at [339, 529] on div "Learn more" at bounding box center [381, 528] width 290 height 27
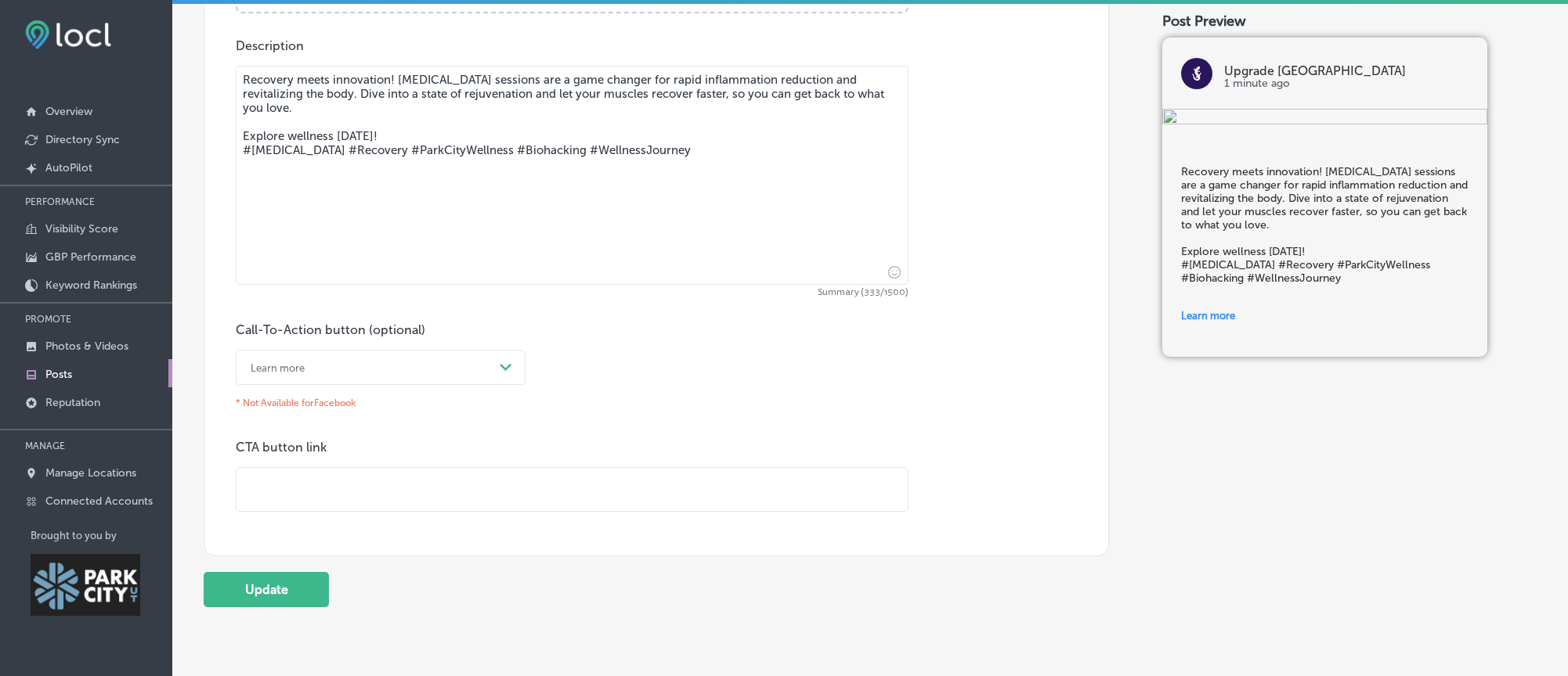
click at [332, 497] on input "text" at bounding box center [571, 490] width 671 height 43
paste input "[URL][DOMAIN_NAME]"
type input "[URL][DOMAIN_NAME]"
click at [267, 603] on button "Update" at bounding box center [266, 589] width 126 height 35
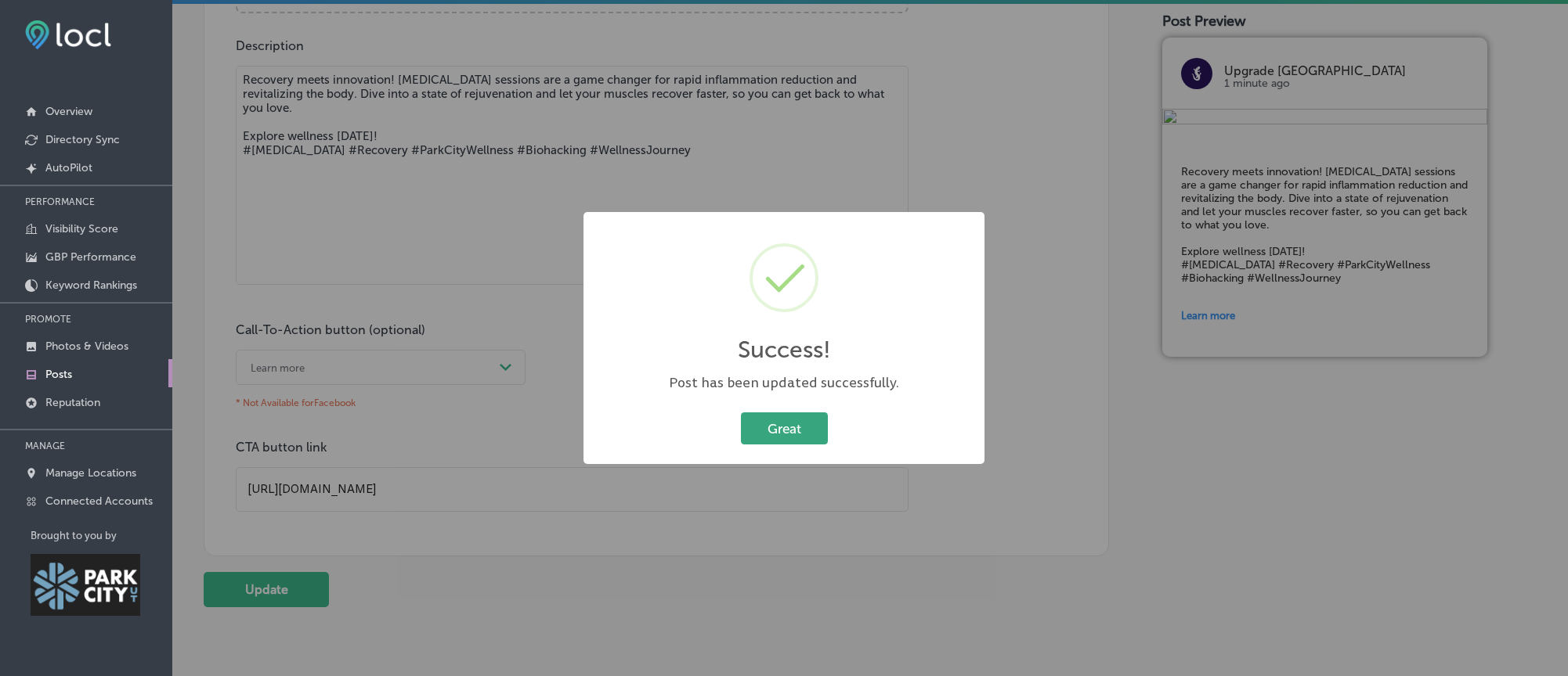
click at [804, 437] on button "Great" at bounding box center [784, 429] width 87 height 32
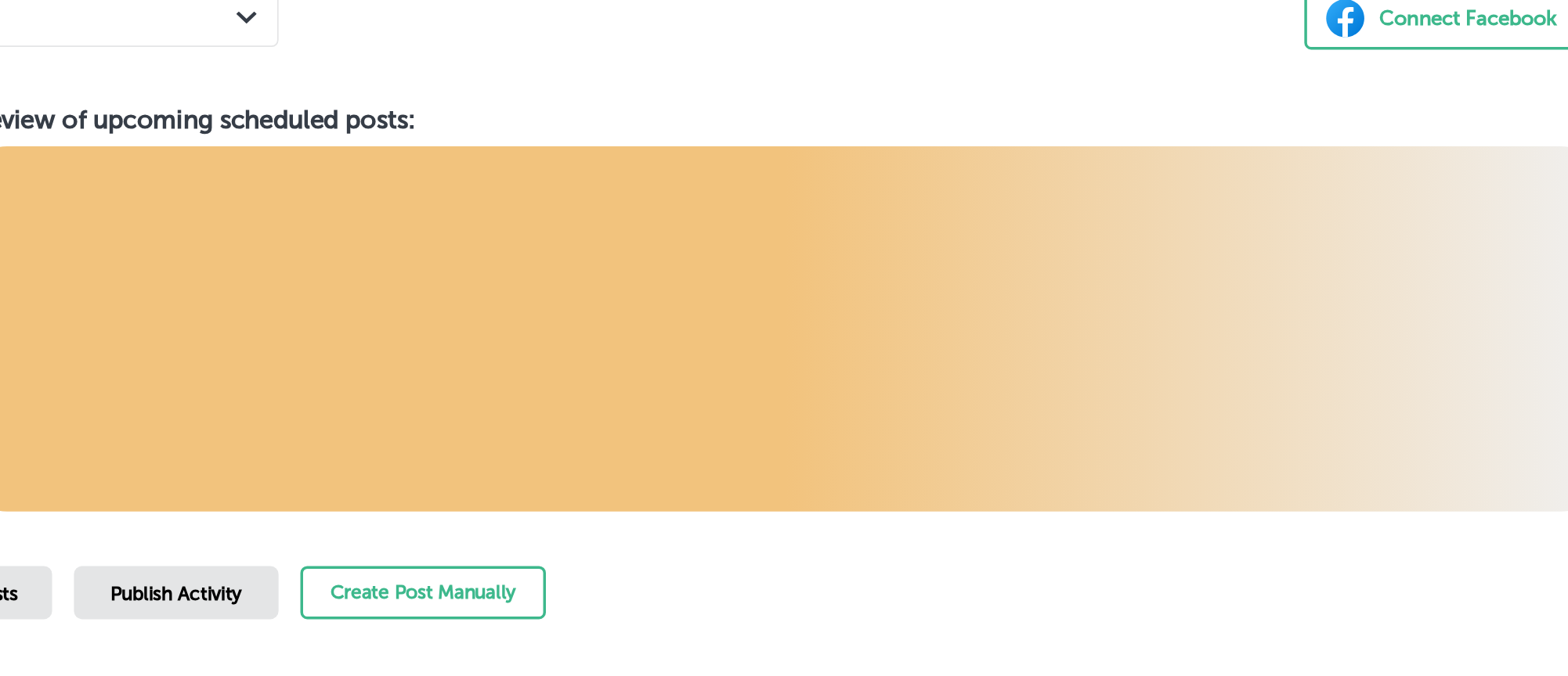
checkbox input "true"
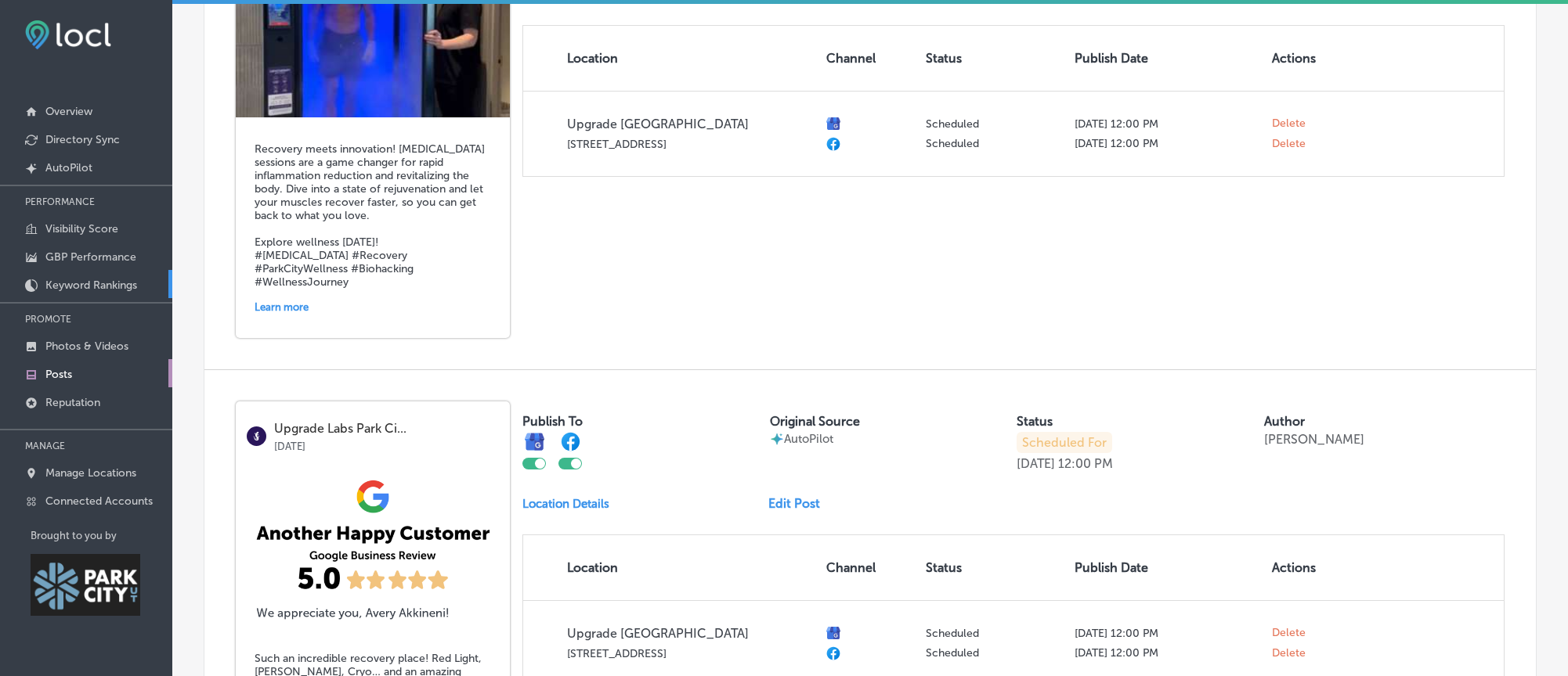
scroll to position [760, 0]
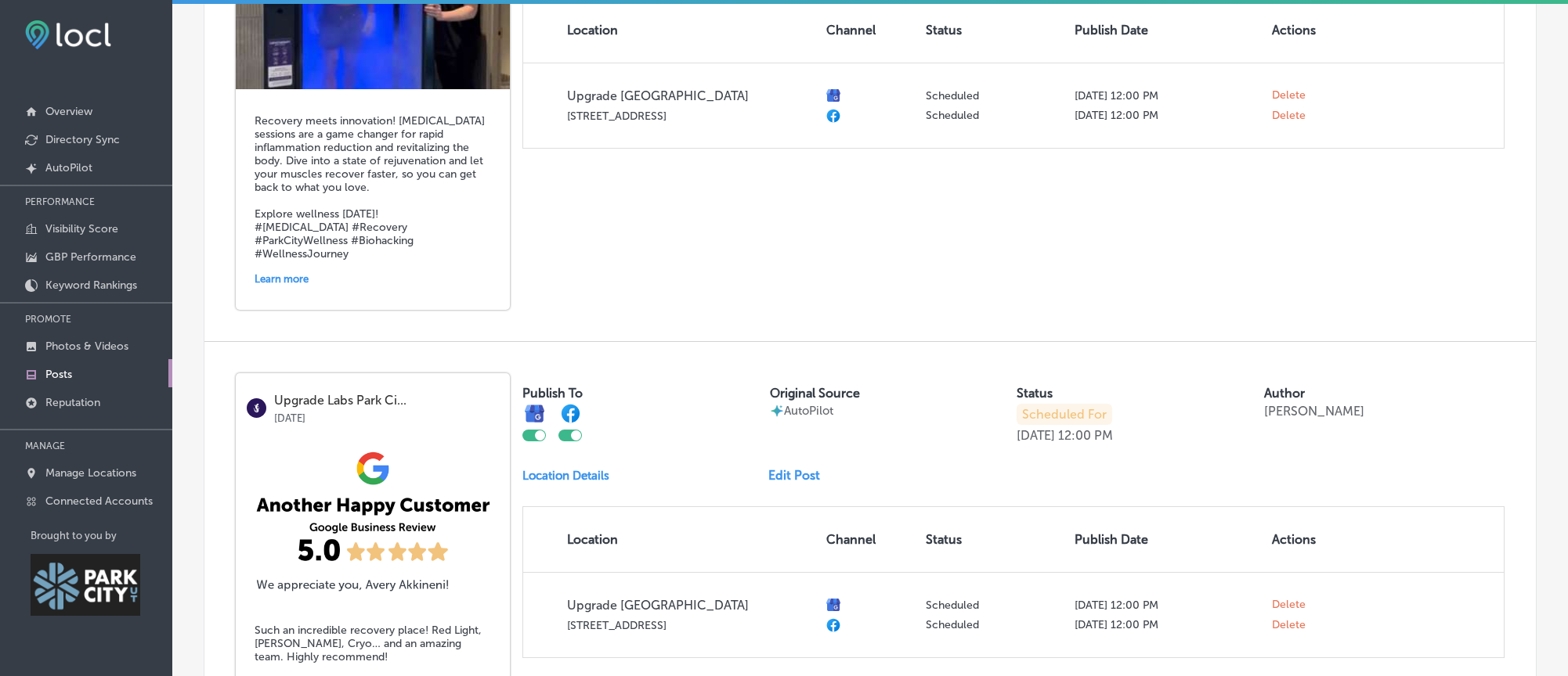
click at [808, 482] on link "Edit Post" at bounding box center [800, 476] width 64 height 15
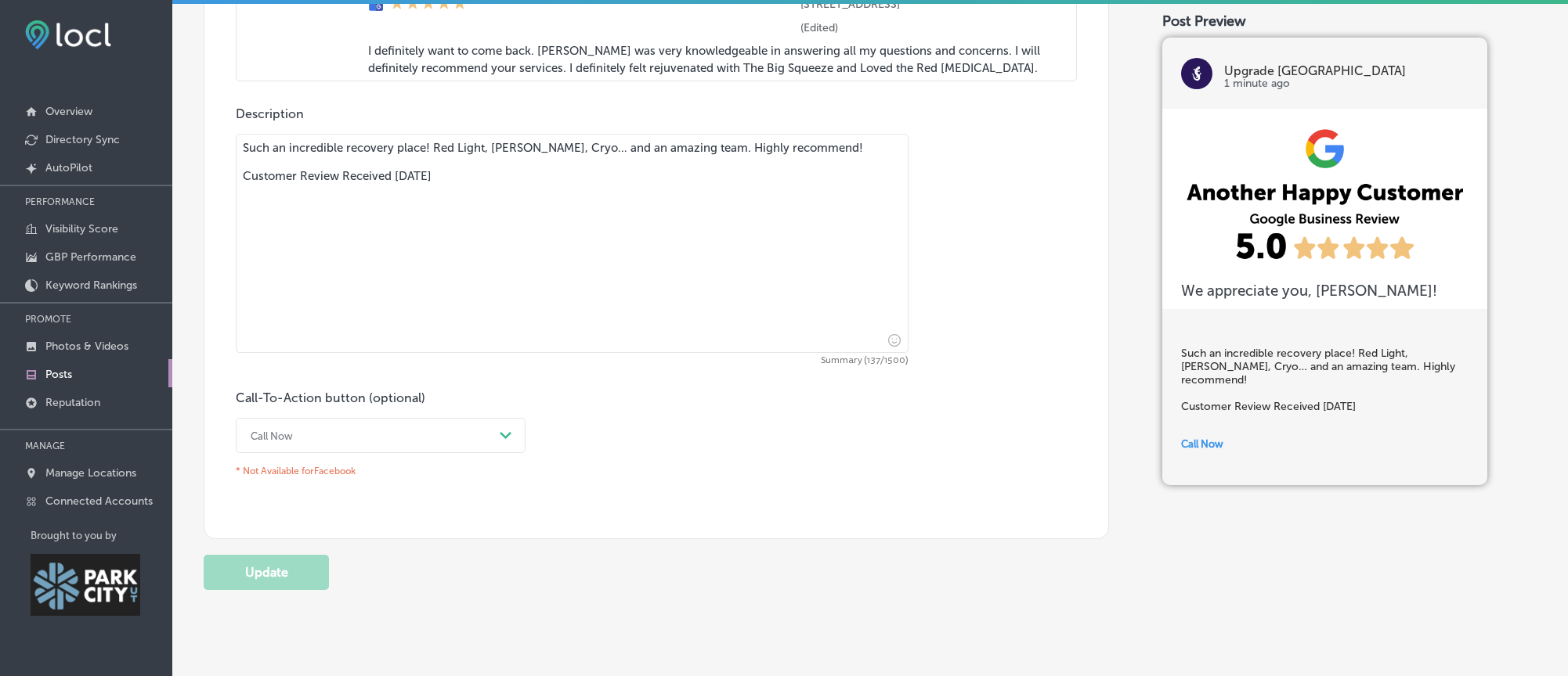
scroll to position [1235, 0]
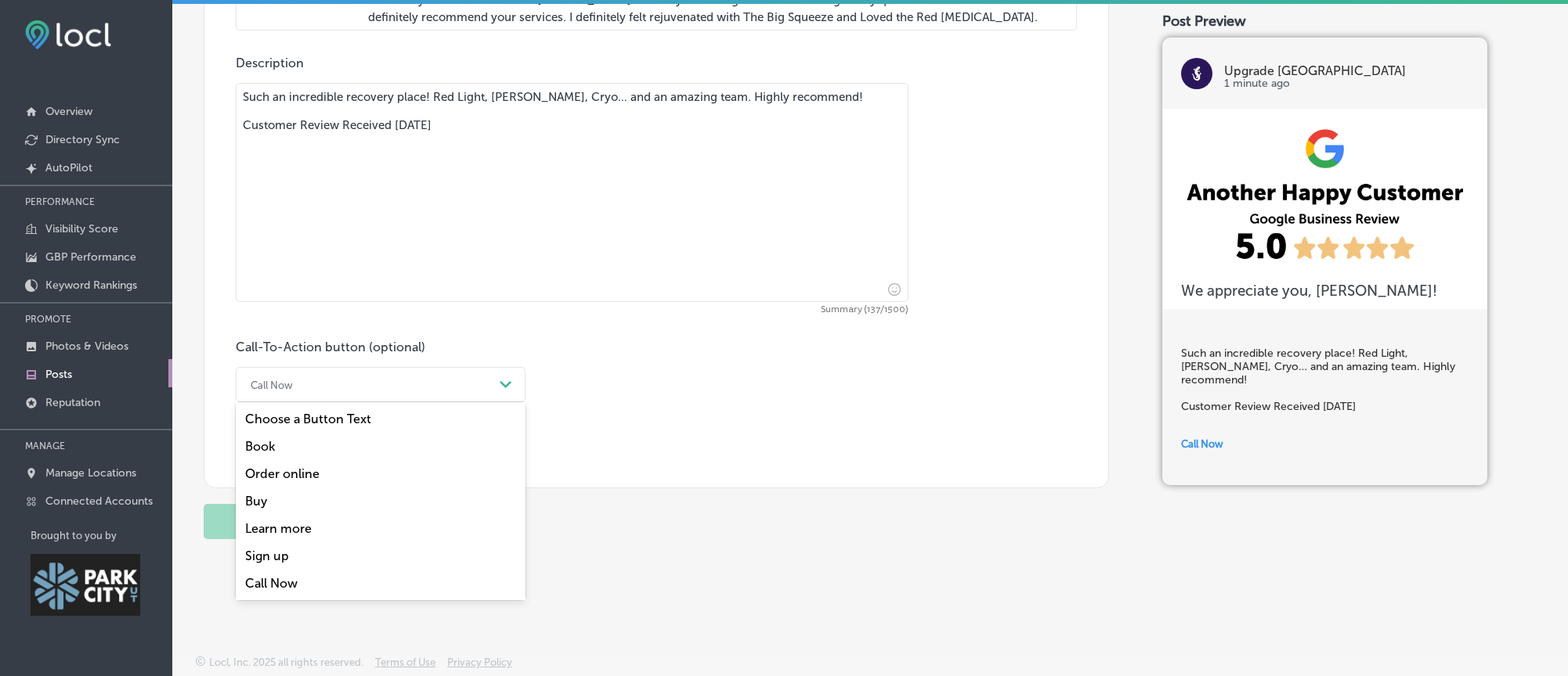
click at [476, 386] on div "Call Now" at bounding box center [367, 385] width 250 height 25
click at [284, 522] on div "Learn more" at bounding box center [381, 528] width 290 height 27
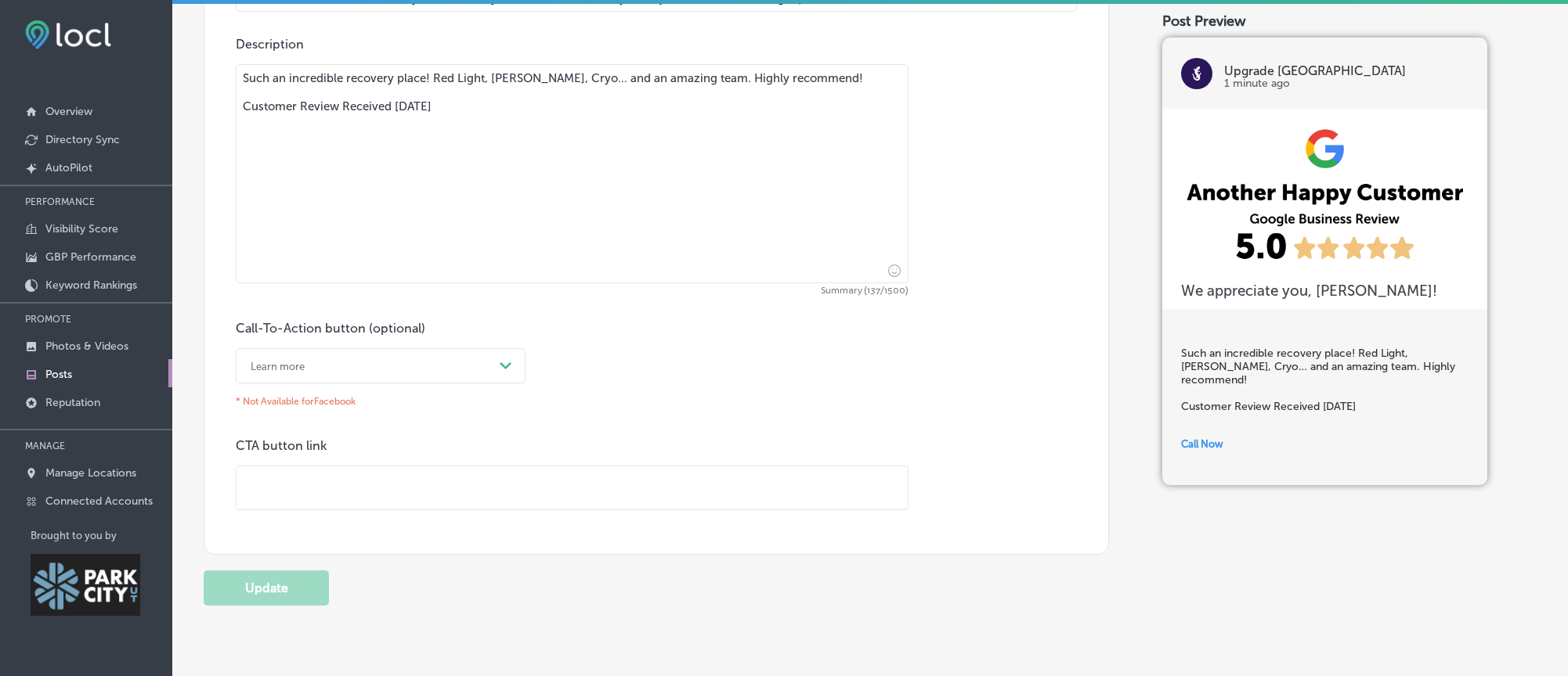
drag, startPoint x: 305, startPoint y: 496, endPoint x: 320, endPoint y: 501, distance: 15.8
click at [311, 493] on input "text" at bounding box center [571, 488] width 671 height 43
paste input "[URL][DOMAIN_NAME]"
type input "[URL][DOMAIN_NAME]"
click at [572, 446] on div "Call-To-Action button (optional) Learn more Path Created with Sketch. * Not Ava…" at bounding box center [656, 415] width 841 height 190
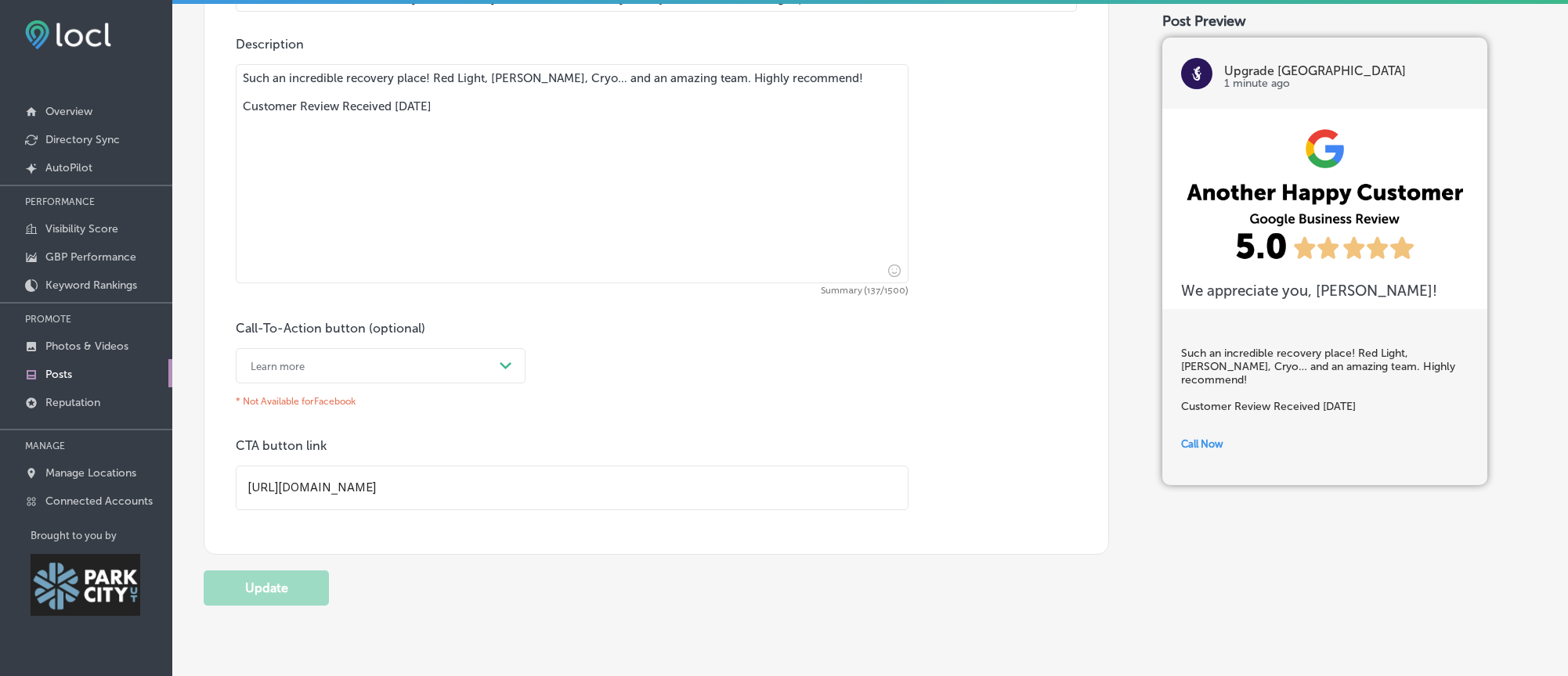
click at [486, 161] on textarea "Such an incredible recovery place! Red Light, [PERSON_NAME], Cryo… and an amazi…" at bounding box center [572, 174] width 673 height 219
click at [461, 490] on input "[URL][DOMAIN_NAME]" at bounding box center [571, 488] width 671 height 43
click at [482, 372] on div "Learn more" at bounding box center [367, 366] width 250 height 25
drag, startPoint x: 264, startPoint y: 577, endPoint x: 335, endPoint y: 583, distance: 71.3
click at [264, 577] on div "Call Now" at bounding box center [381, 565] width 290 height 27
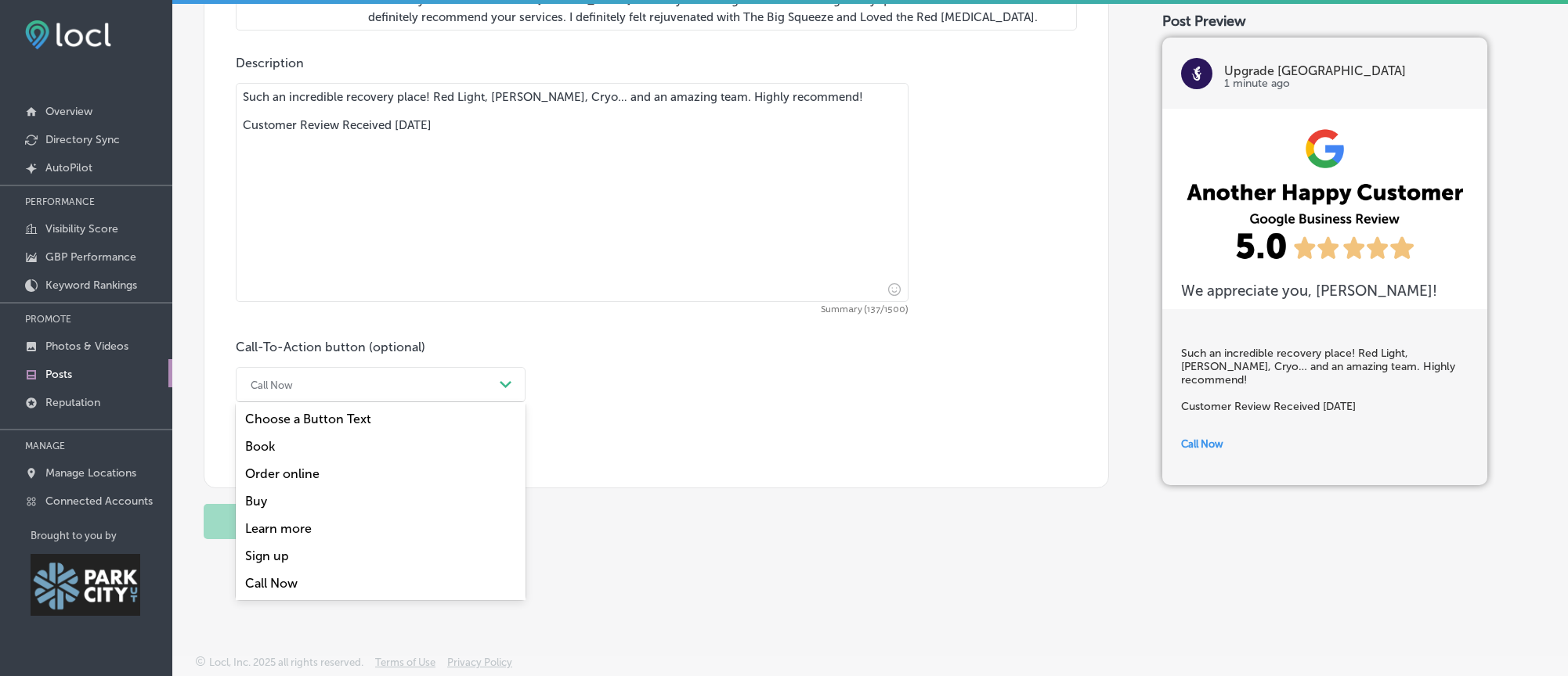
click at [431, 373] on div "Call Now" at bounding box center [367, 385] width 250 height 25
click at [316, 414] on div "Choose a Button Text" at bounding box center [381, 418] width 290 height 27
drag, startPoint x: 412, startPoint y: 385, endPoint x: 378, endPoint y: 405, distance: 39.4
click at [411, 385] on div "Choose a Button Text" at bounding box center [367, 385] width 250 height 25
click at [269, 460] on div "Order online" at bounding box center [381, 473] width 290 height 27
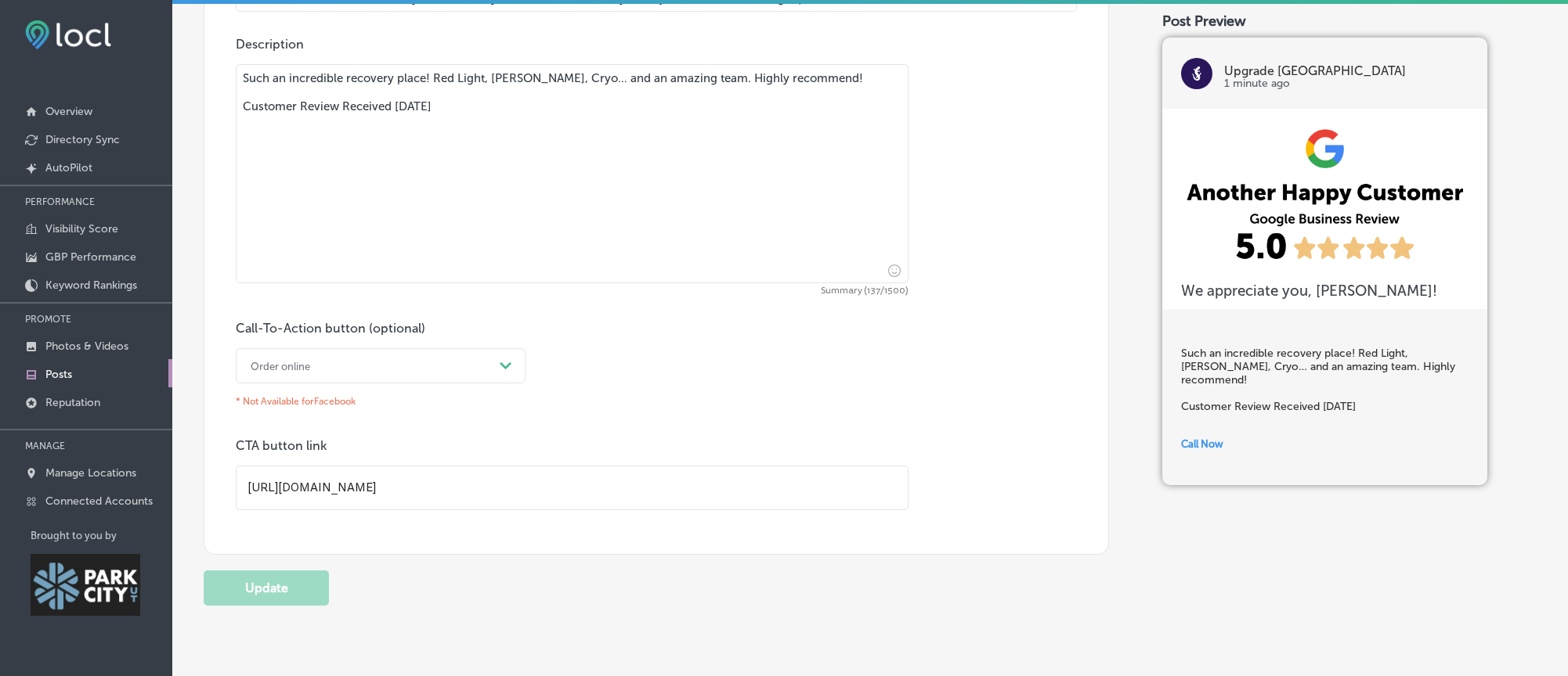
click at [341, 377] on div "Order online" at bounding box center [367, 366] width 250 height 25
click at [263, 434] on div "Book" at bounding box center [381, 428] width 290 height 27
click at [313, 383] on div "Book Path Created with Sketch." at bounding box center [381, 365] width 290 height 35
click at [264, 551] on div "Sign up" at bounding box center [381, 537] width 290 height 27
drag, startPoint x: 383, startPoint y: 383, endPoint x: 379, endPoint y: 442, distance: 59.1
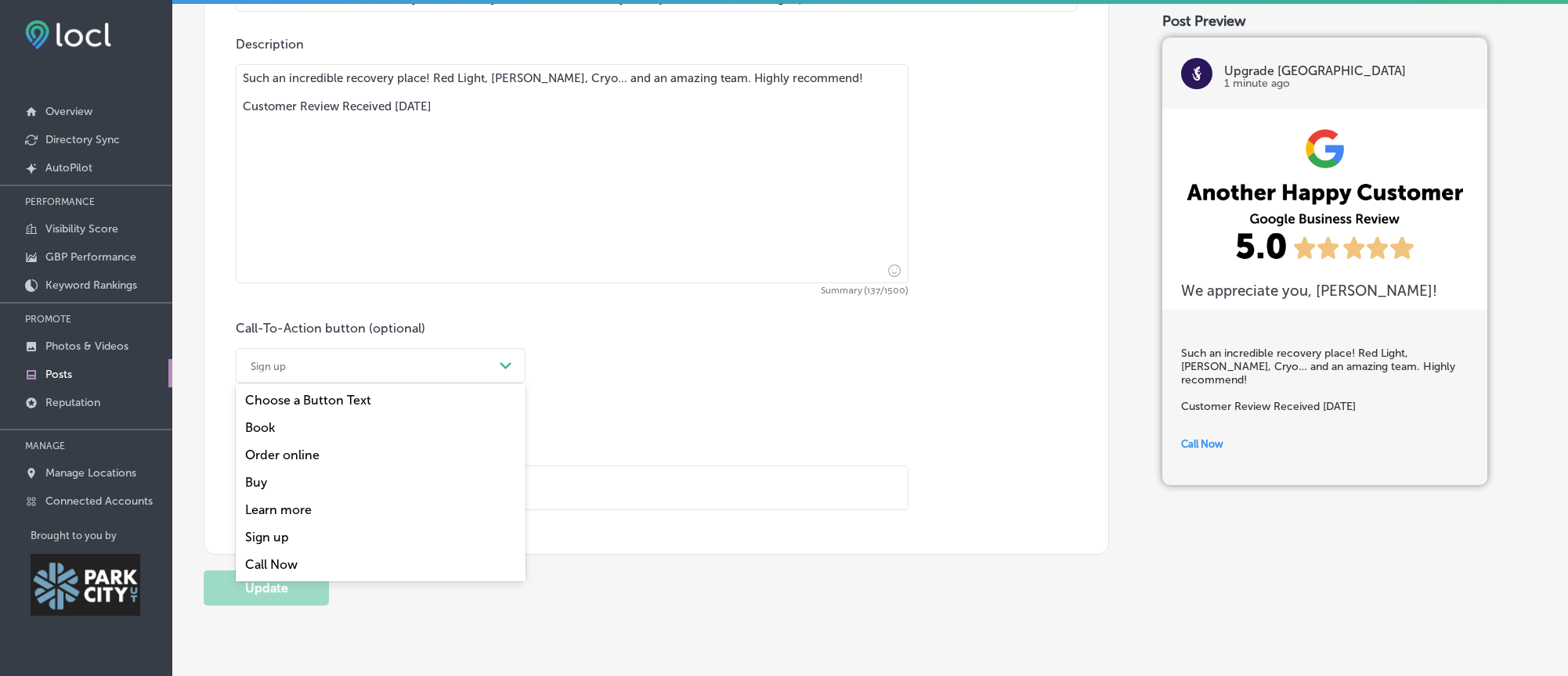
click at [383, 378] on div "Sign up" at bounding box center [367, 366] width 250 height 25
drag, startPoint x: 277, startPoint y: 571, endPoint x: 288, endPoint y: 569, distance: 11.2
click at [278, 571] on div "Call Now" at bounding box center [381, 565] width 290 height 27
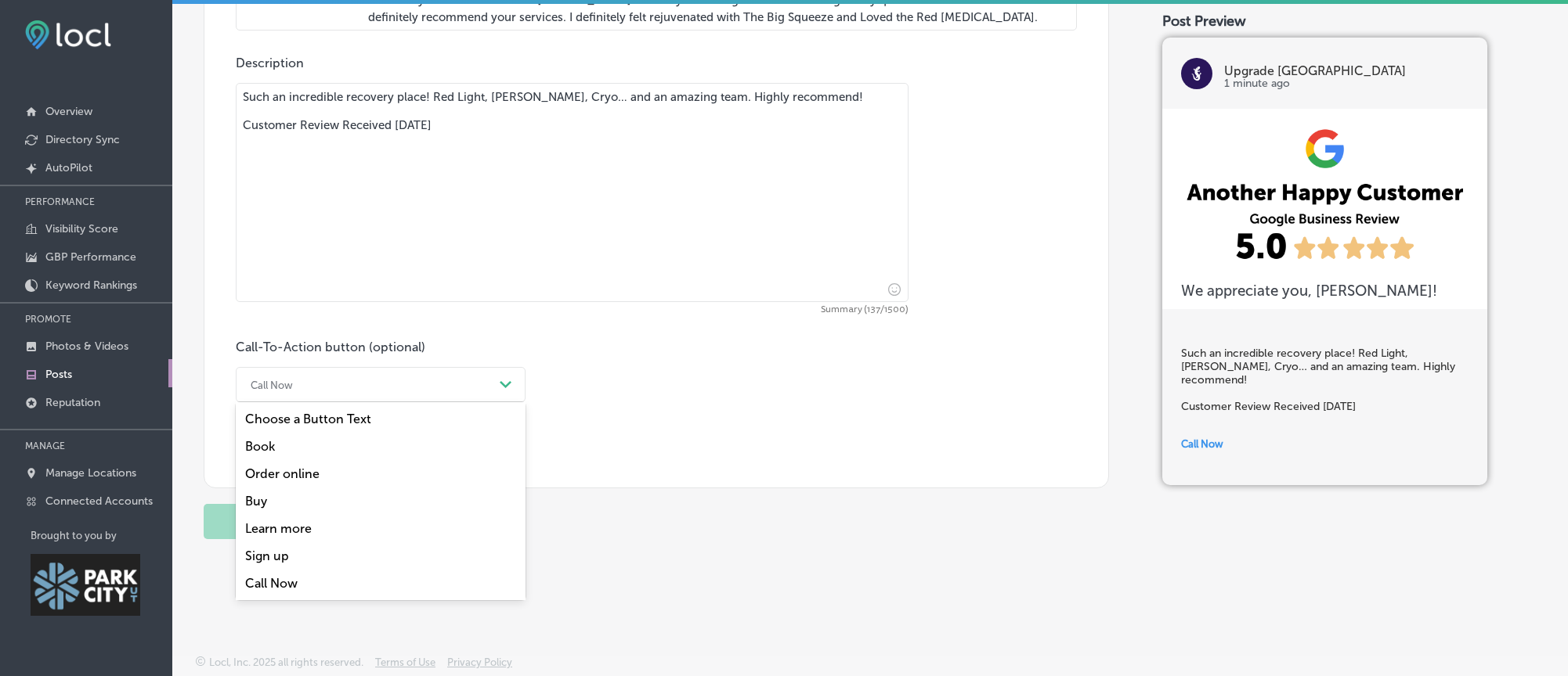
click at [402, 373] on div "Call Now" at bounding box center [367, 385] width 250 height 25
click at [291, 524] on div "Learn more" at bounding box center [381, 528] width 290 height 27
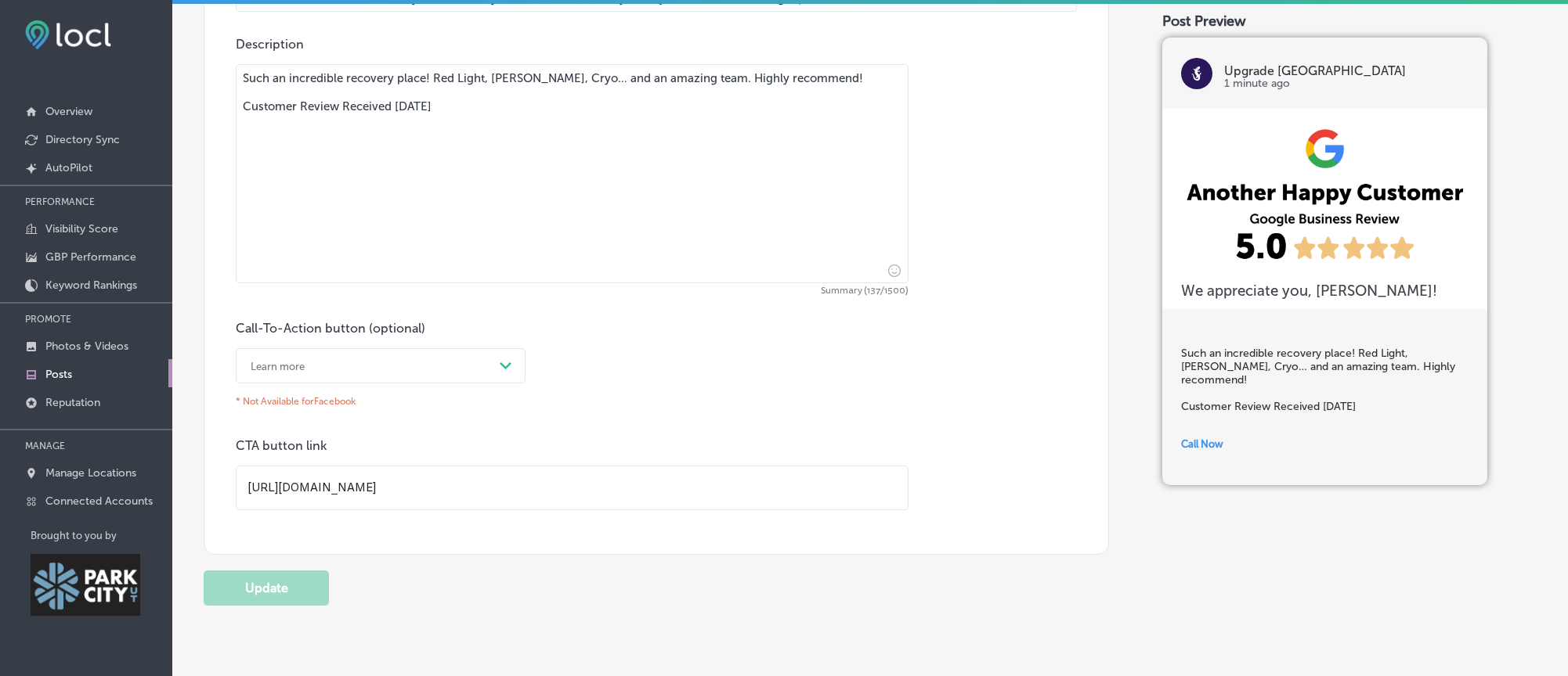
click at [499, 486] on input "[URL][DOMAIN_NAME]" at bounding box center [571, 488] width 671 height 43
drag, startPoint x: 259, startPoint y: 543, endPoint x: 271, endPoint y: 541, distance: 12.2
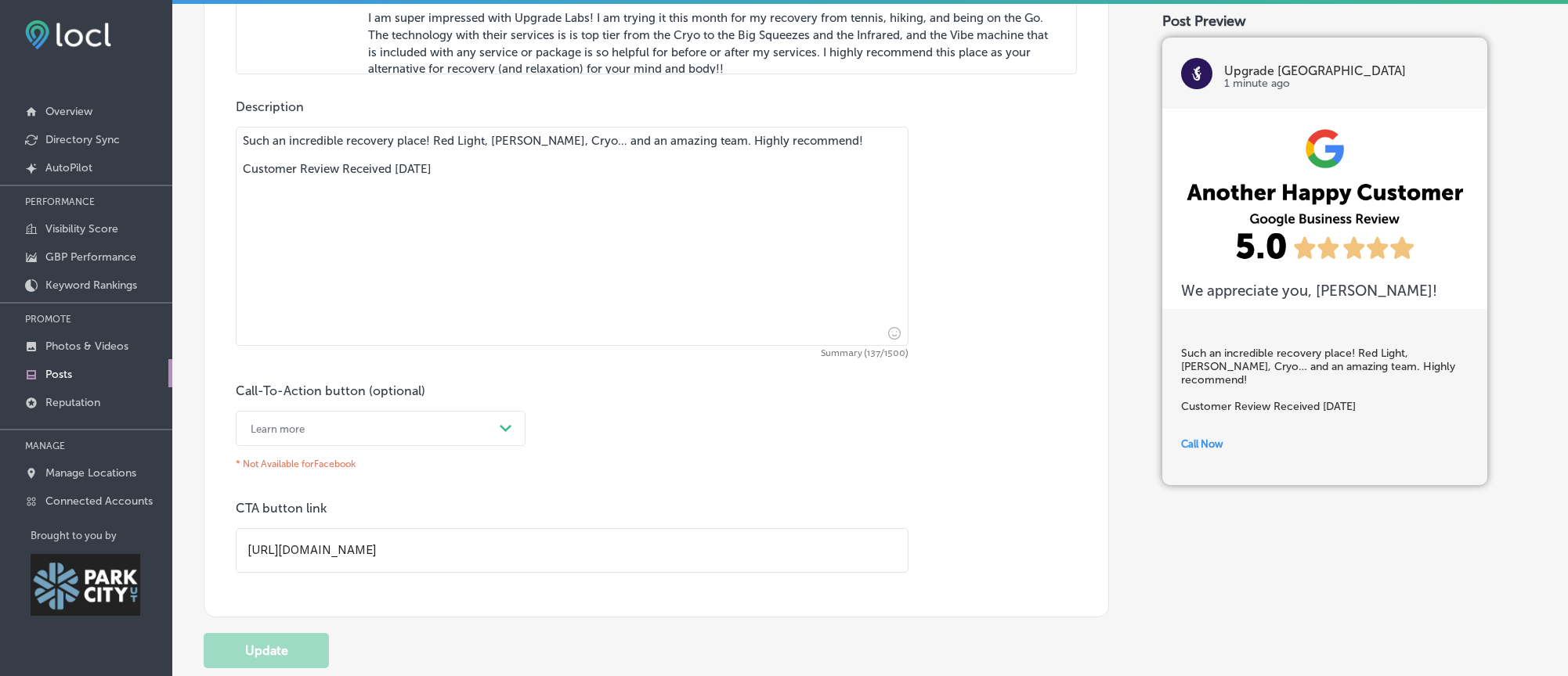
scroll to position [1116, 0]
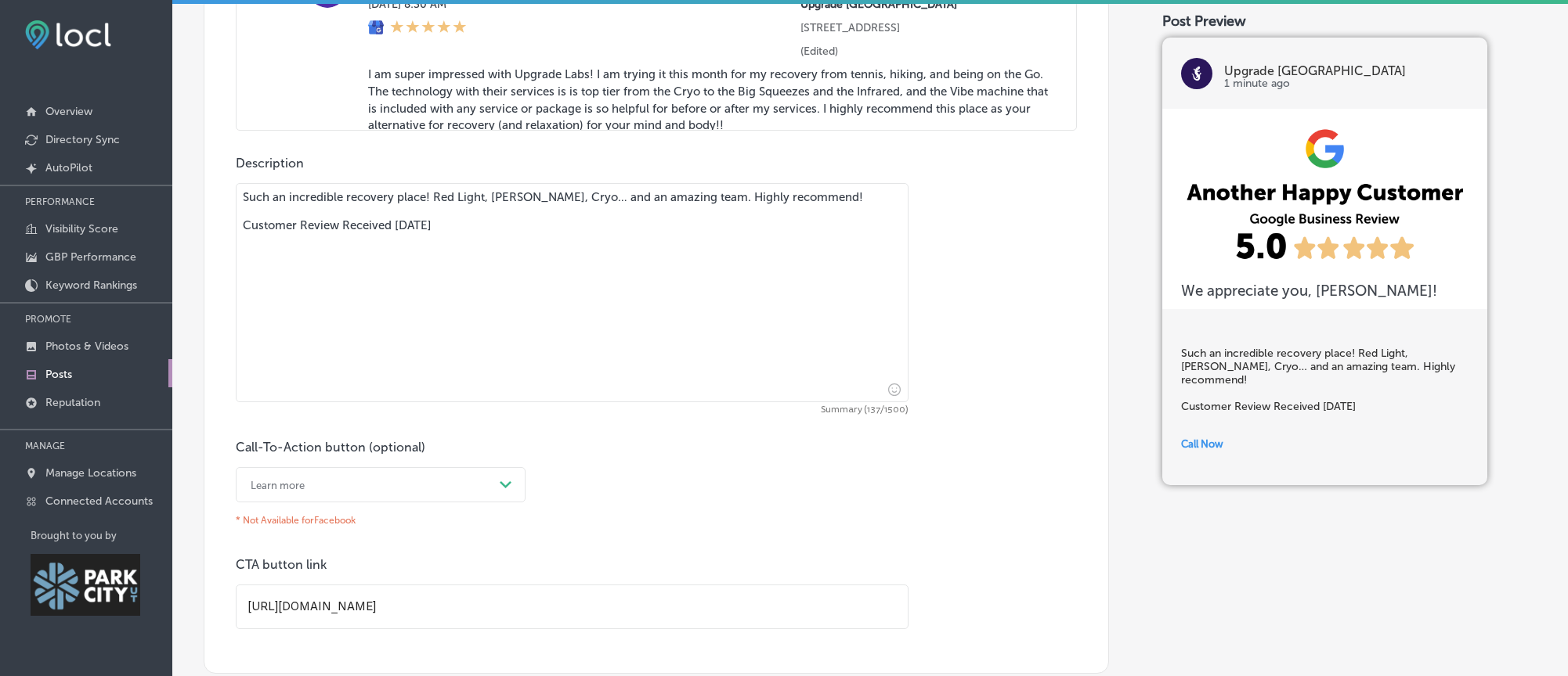
click at [552, 254] on textarea "Such an incredible recovery place! Red Light, [PERSON_NAME], Cryo… and an amazi…" at bounding box center [572, 293] width 673 height 219
type textarea "Such an incredible recovery place! Red Light, [PERSON_NAME], Cryo… and an amazi…"
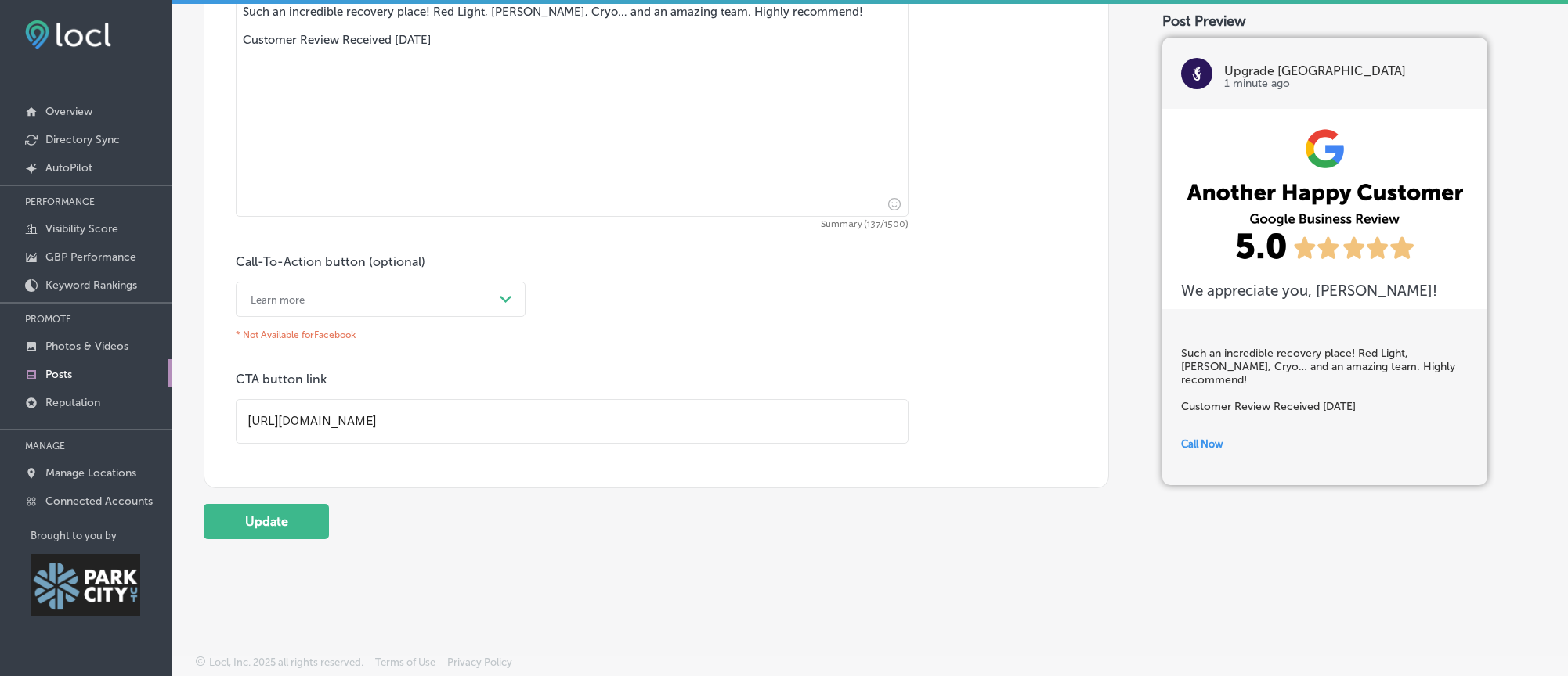
scroll to position [1315, 0]
click at [447, 419] on input "[URL][DOMAIN_NAME]" at bounding box center [571, 422] width 671 height 43
click at [260, 517] on button "Update" at bounding box center [266, 521] width 126 height 35
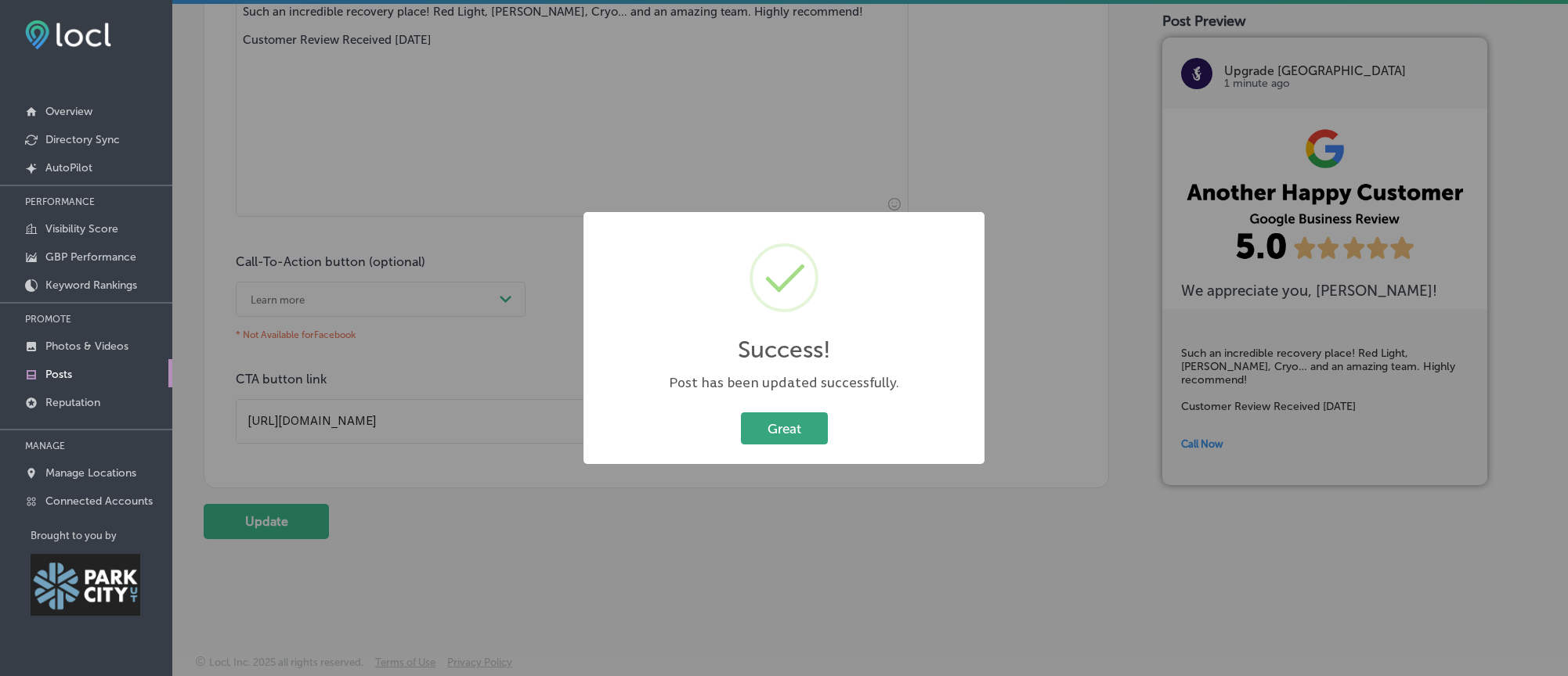
click at [772, 442] on button "Great" at bounding box center [784, 429] width 87 height 32
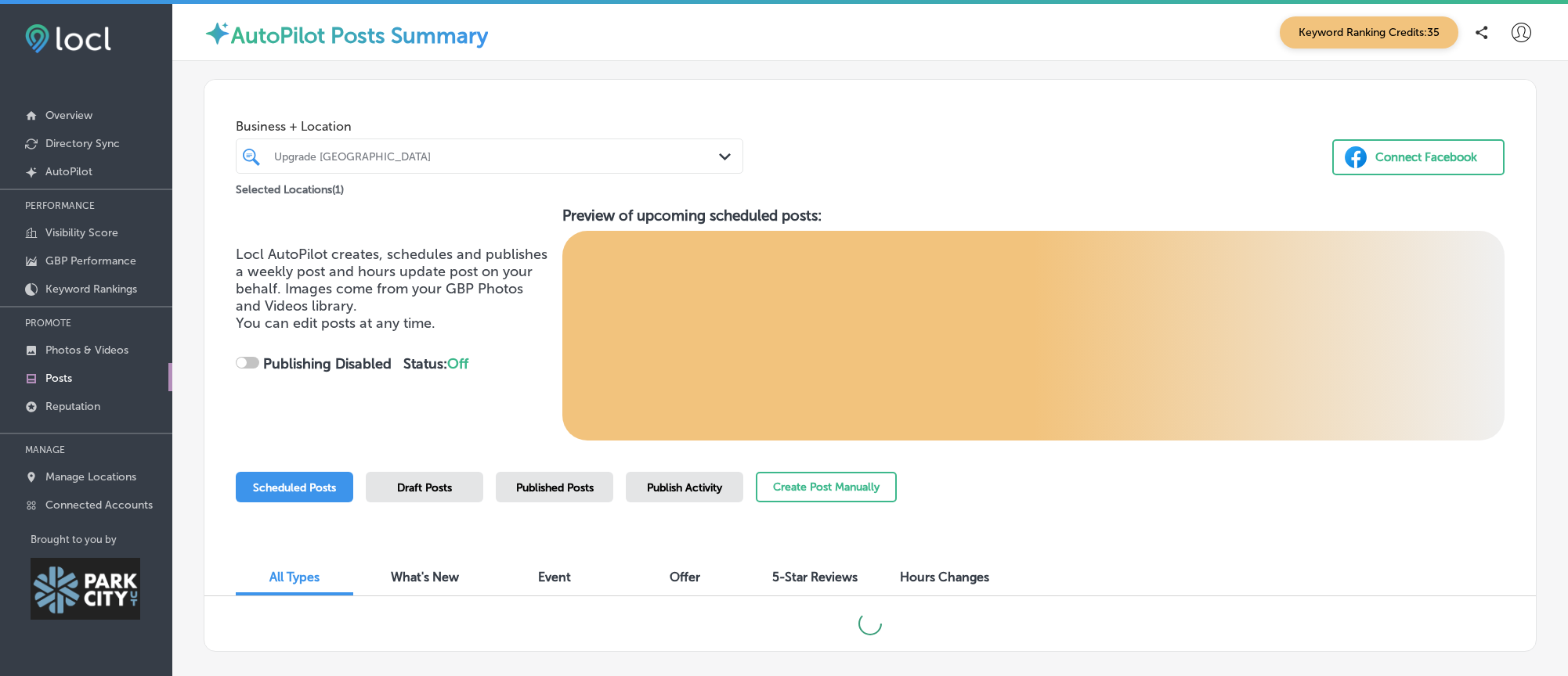
checkbox input "true"
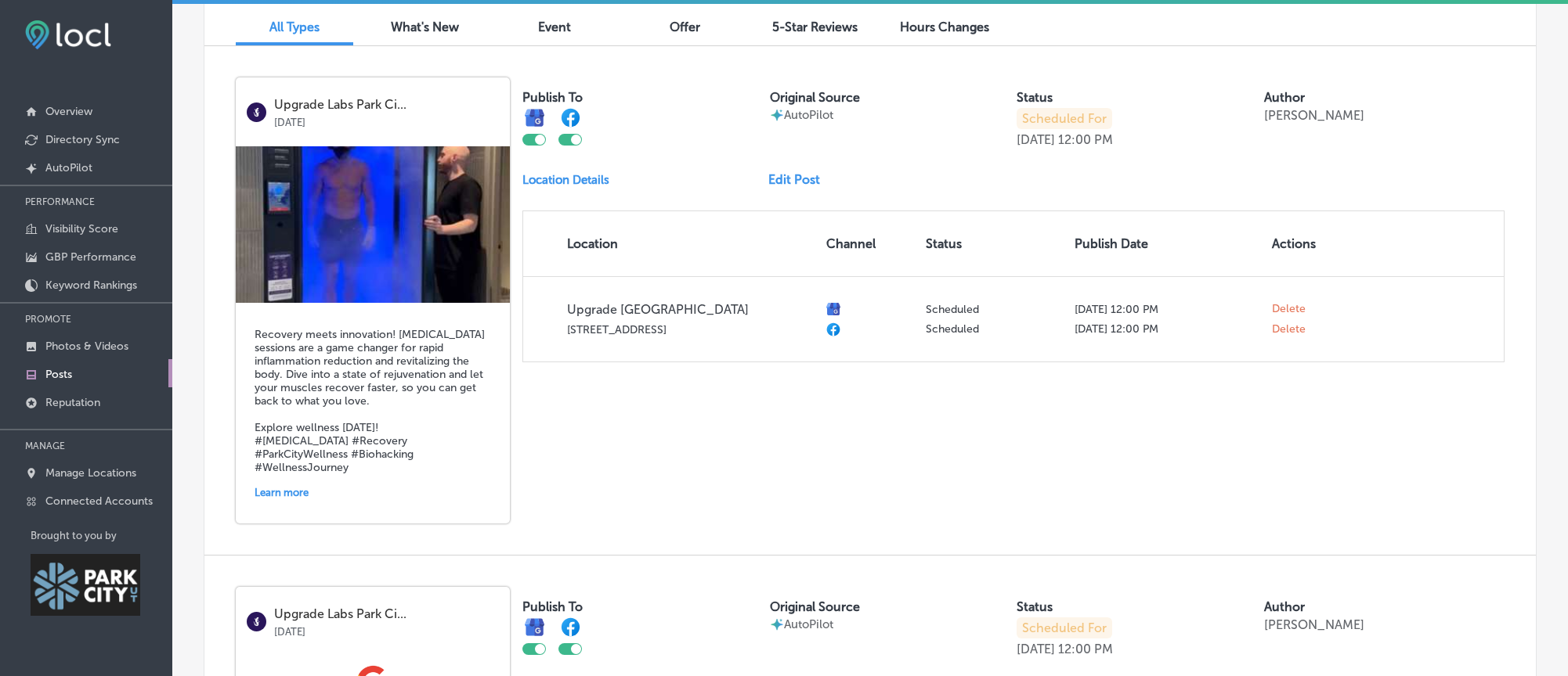
scroll to position [549, 0]
